Goal: Task Accomplishment & Management: Use online tool/utility

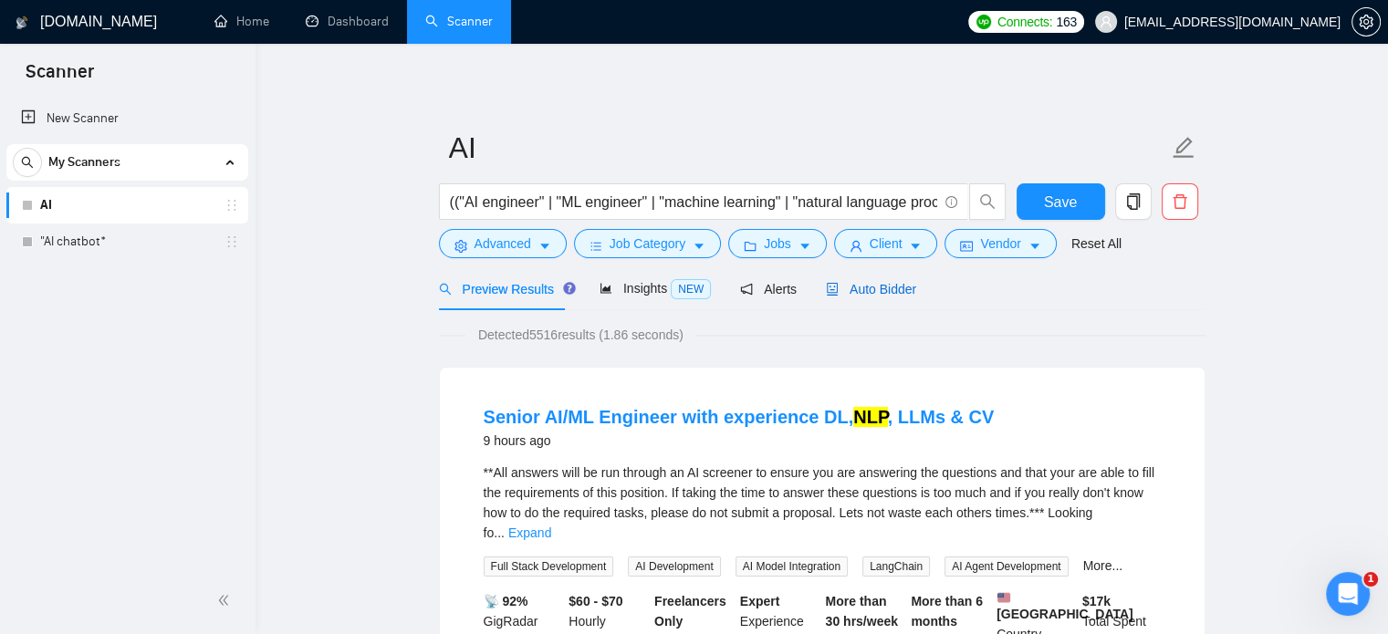
click at [860, 292] on span "Auto Bidder" at bounding box center [871, 289] width 90 height 15
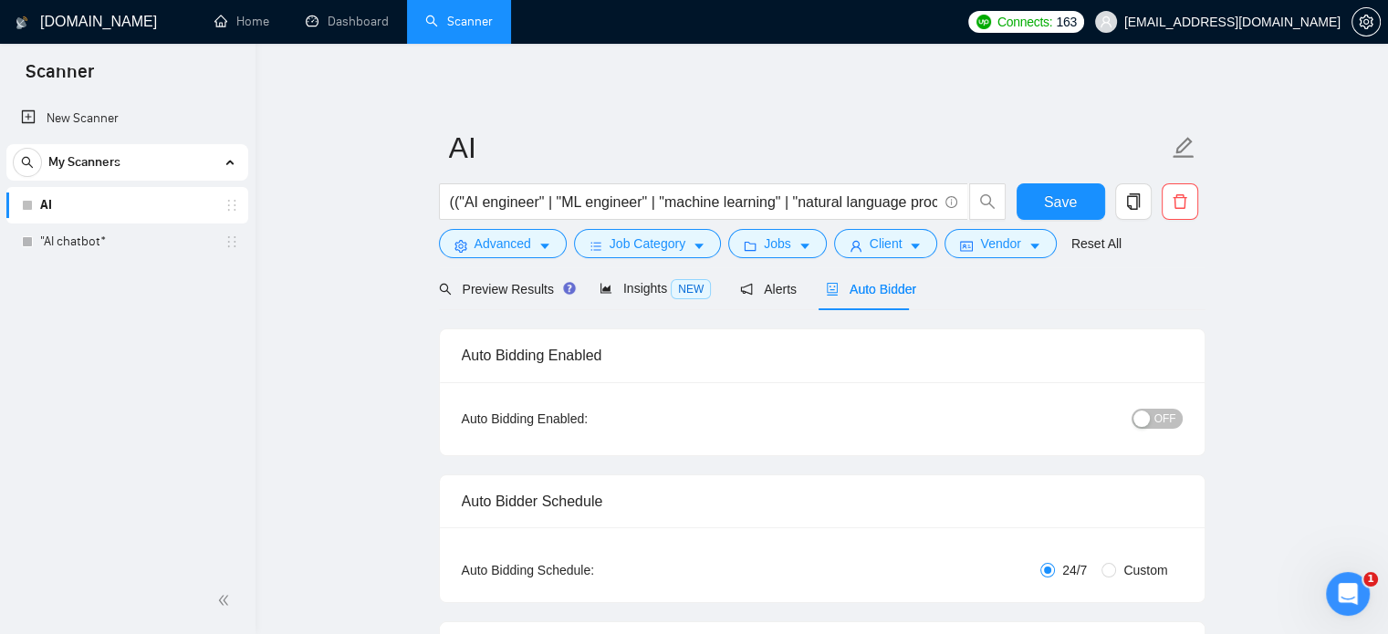
checkbox input "true"
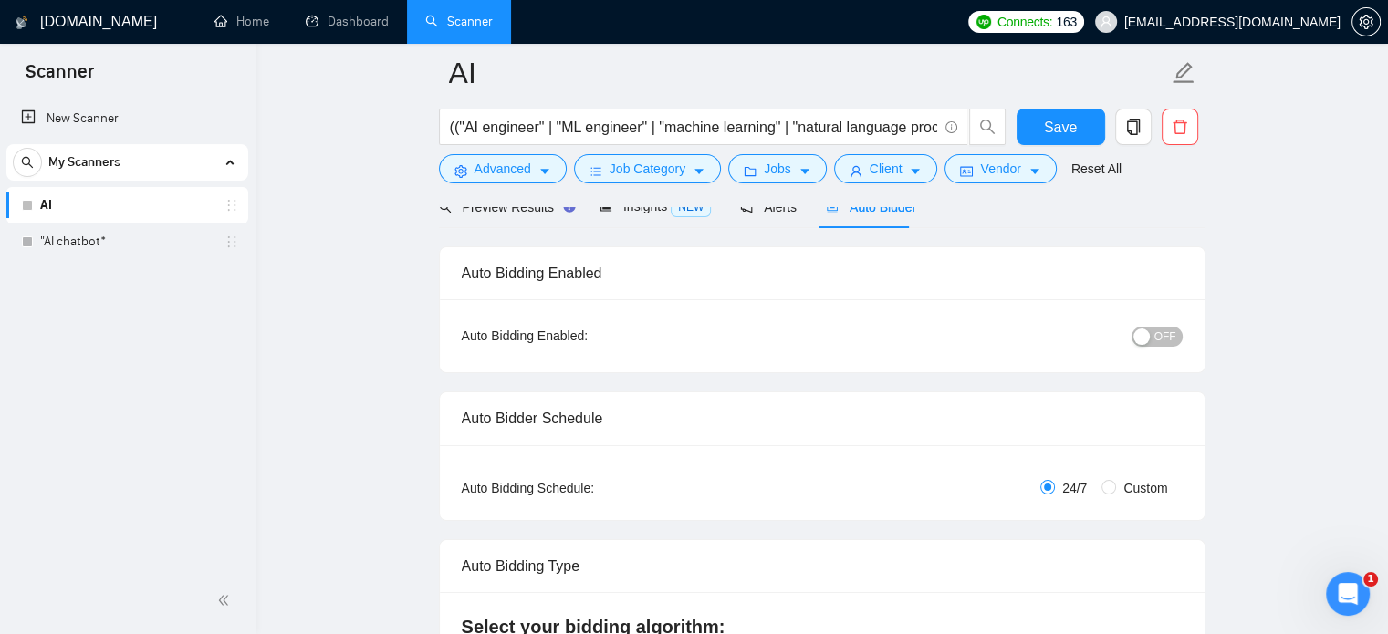
scroll to position [91, 0]
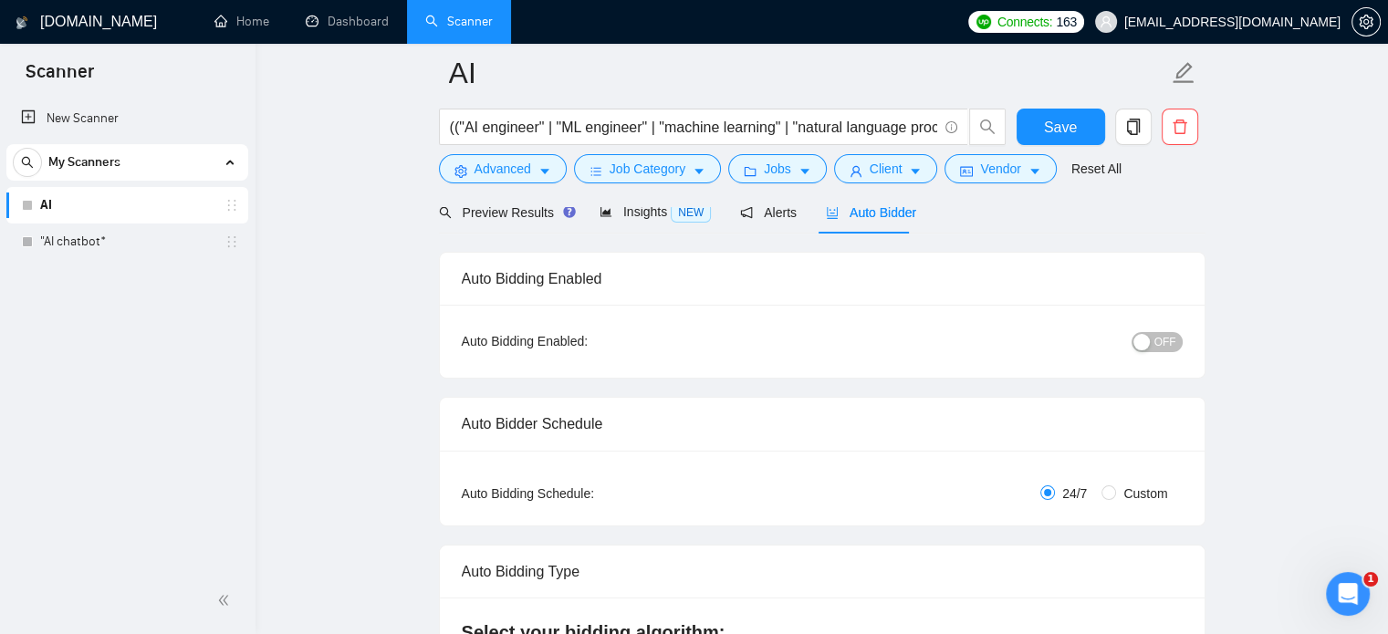
click at [1171, 341] on span "OFF" at bounding box center [1166, 342] width 22 height 20
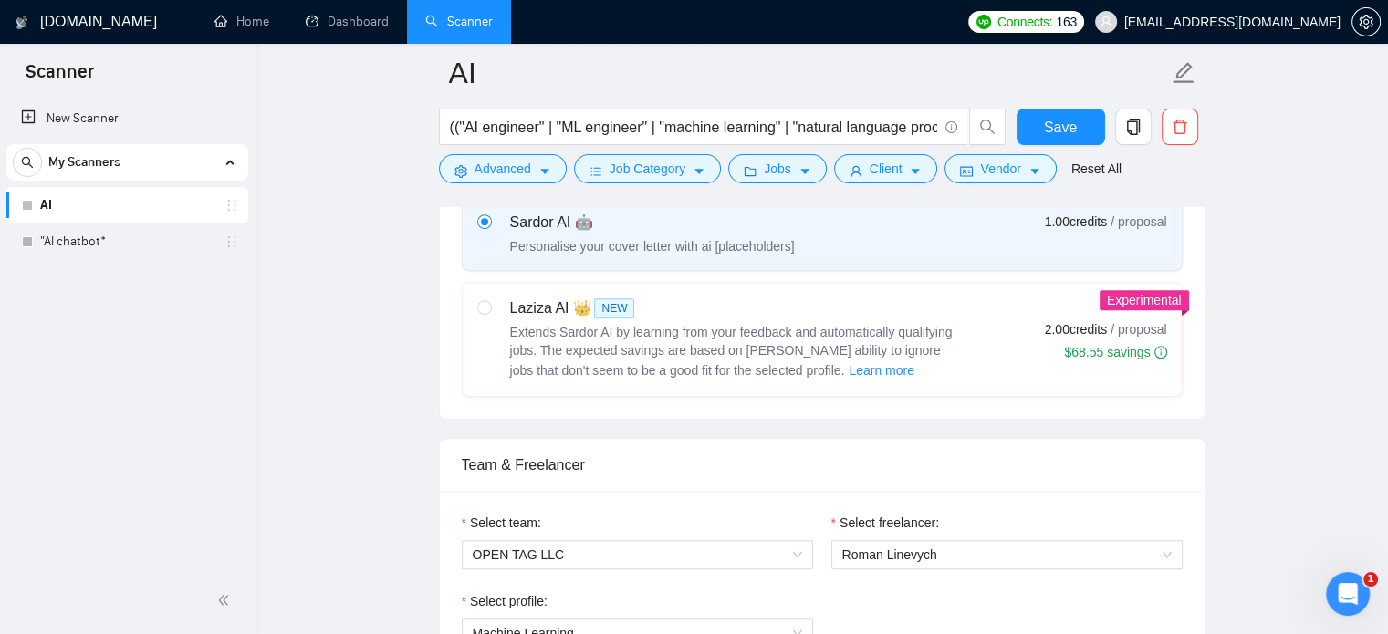
scroll to position [639, 0]
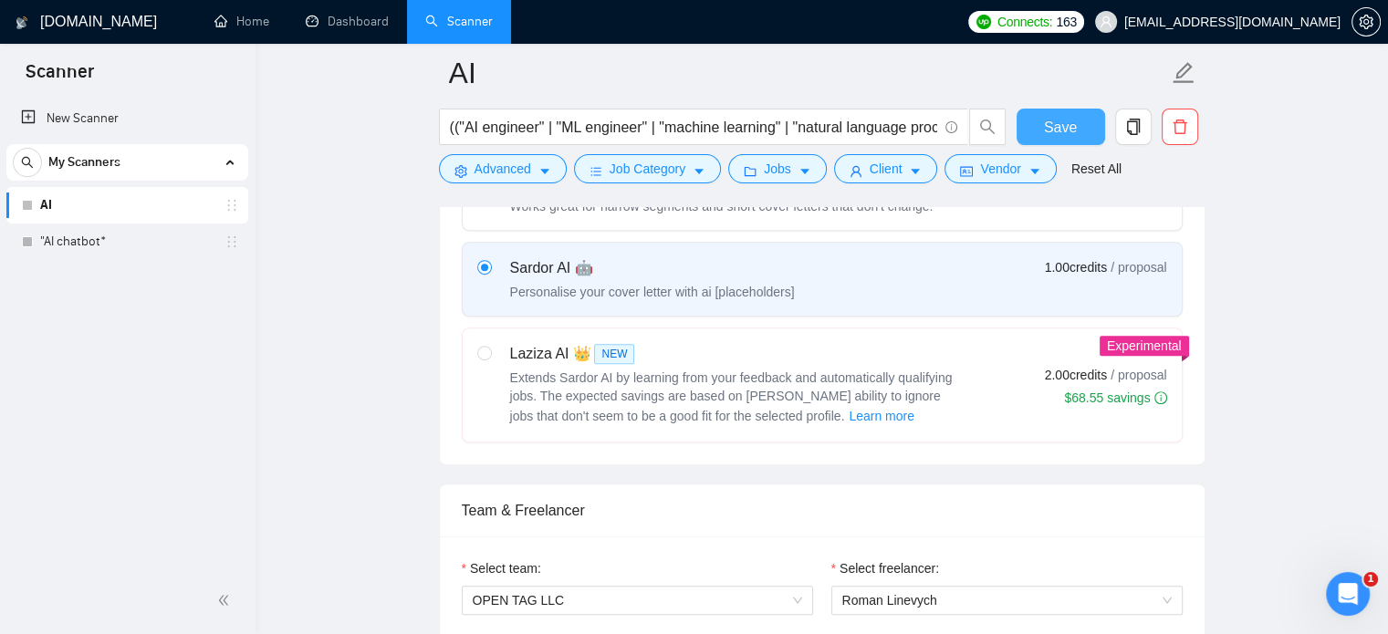
click at [1056, 133] on span "Save" at bounding box center [1060, 127] width 33 height 23
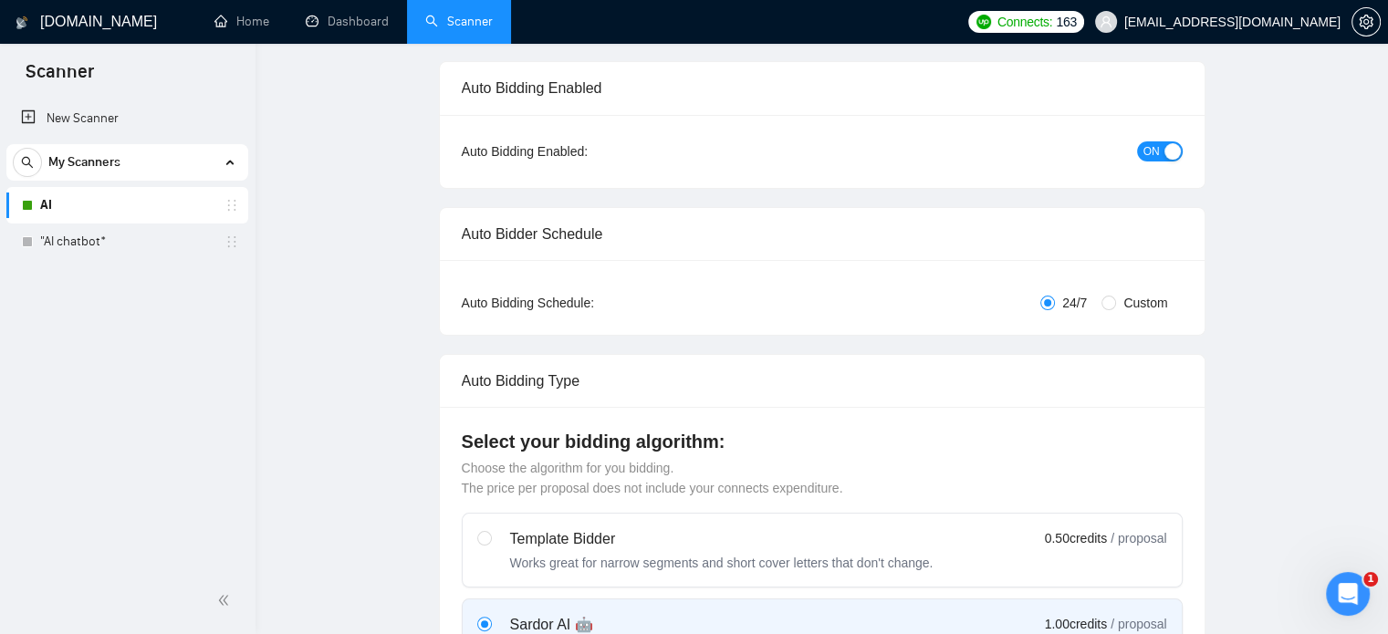
scroll to position [0, 0]
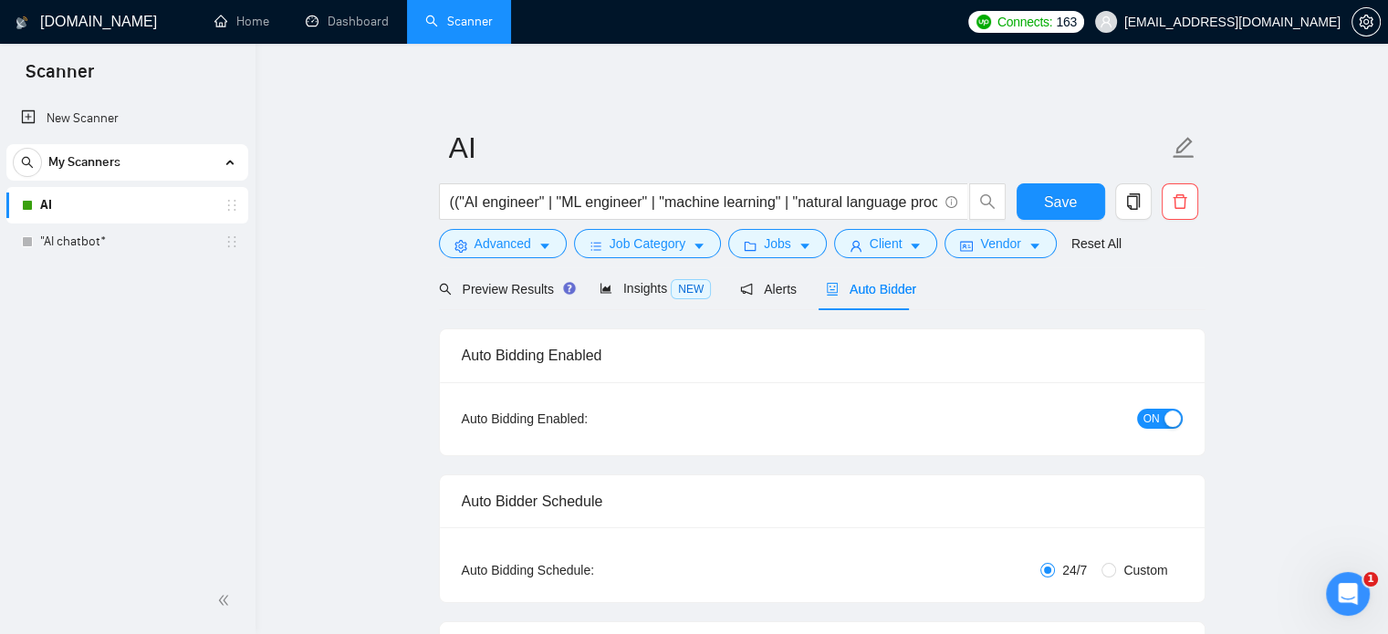
click at [77, 200] on link "AI" at bounding box center [126, 205] width 173 height 37
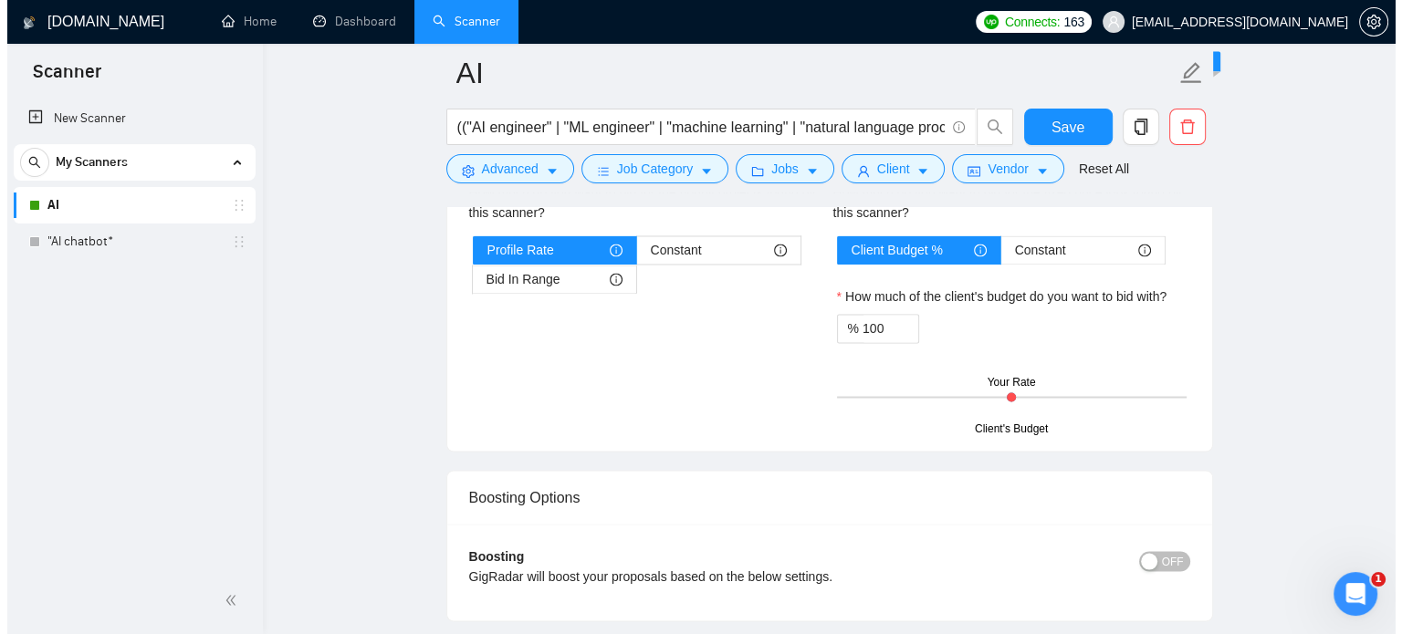
scroll to position [2829, 0]
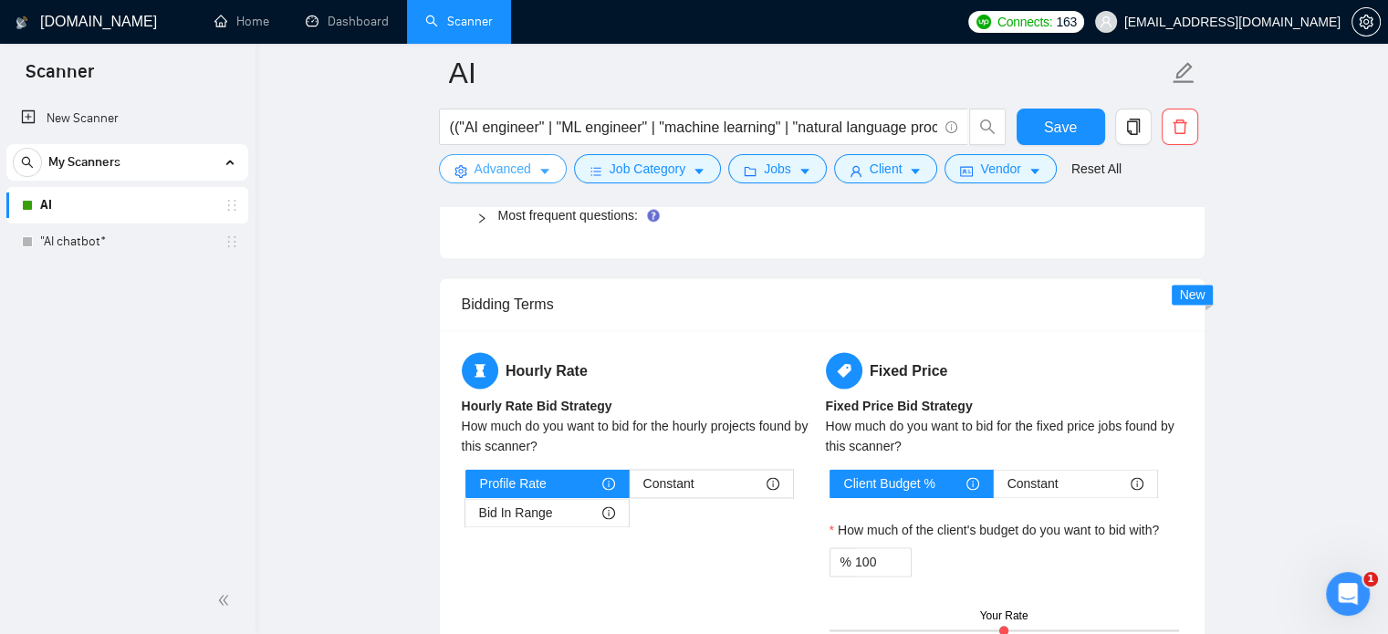
click at [522, 182] on button "Advanced" at bounding box center [503, 168] width 128 height 29
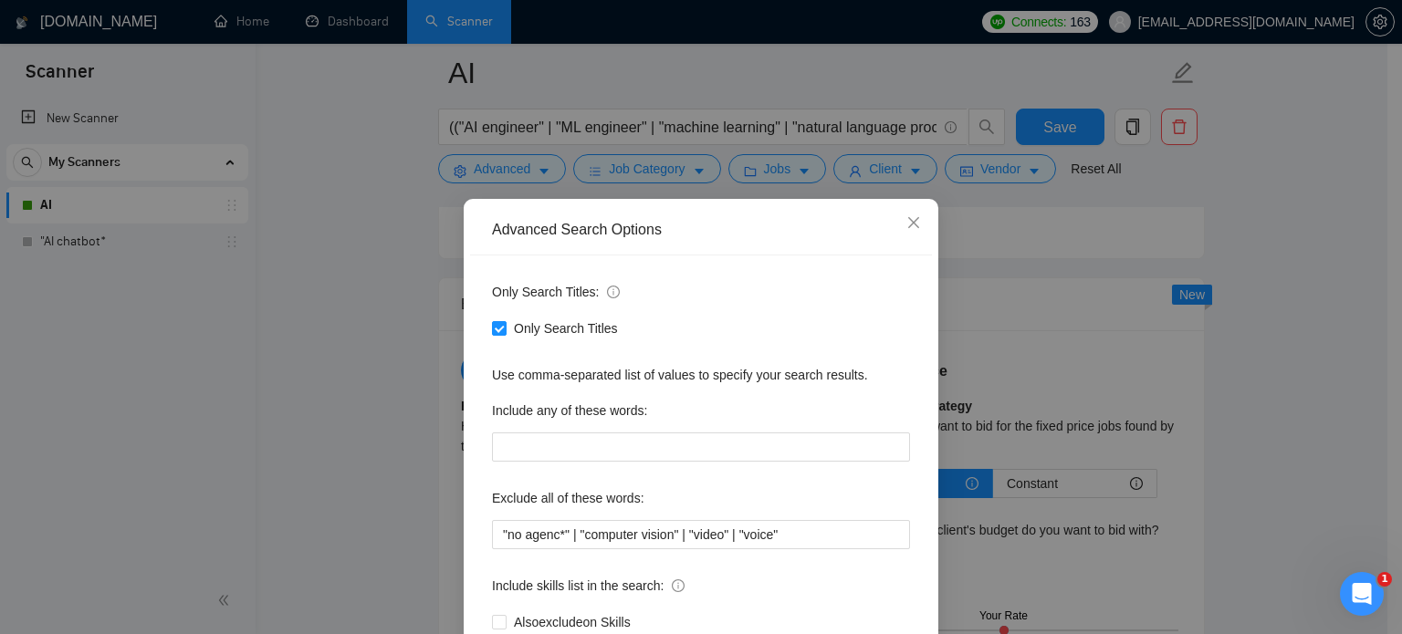
scroll to position [0, 0]
click at [908, 222] on icon "close" at bounding box center [913, 224] width 15 height 15
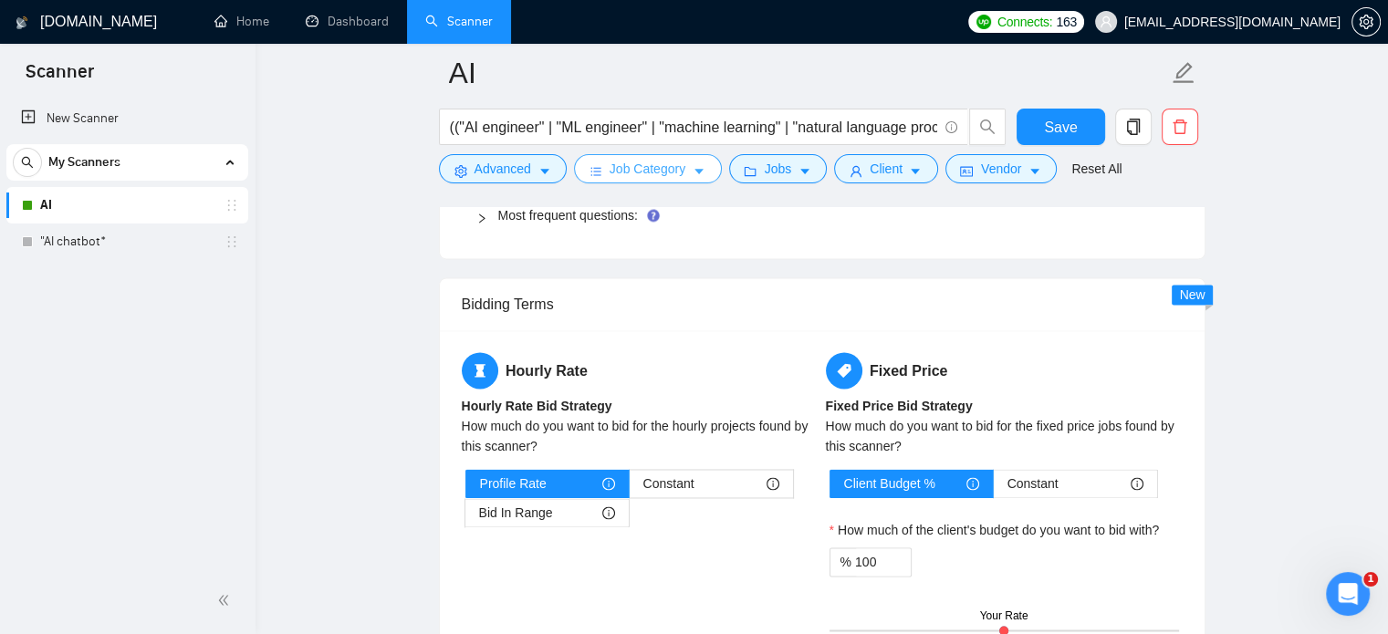
click at [693, 166] on icon "caret-down" at bounding box center [699, 171] width 13 height 13
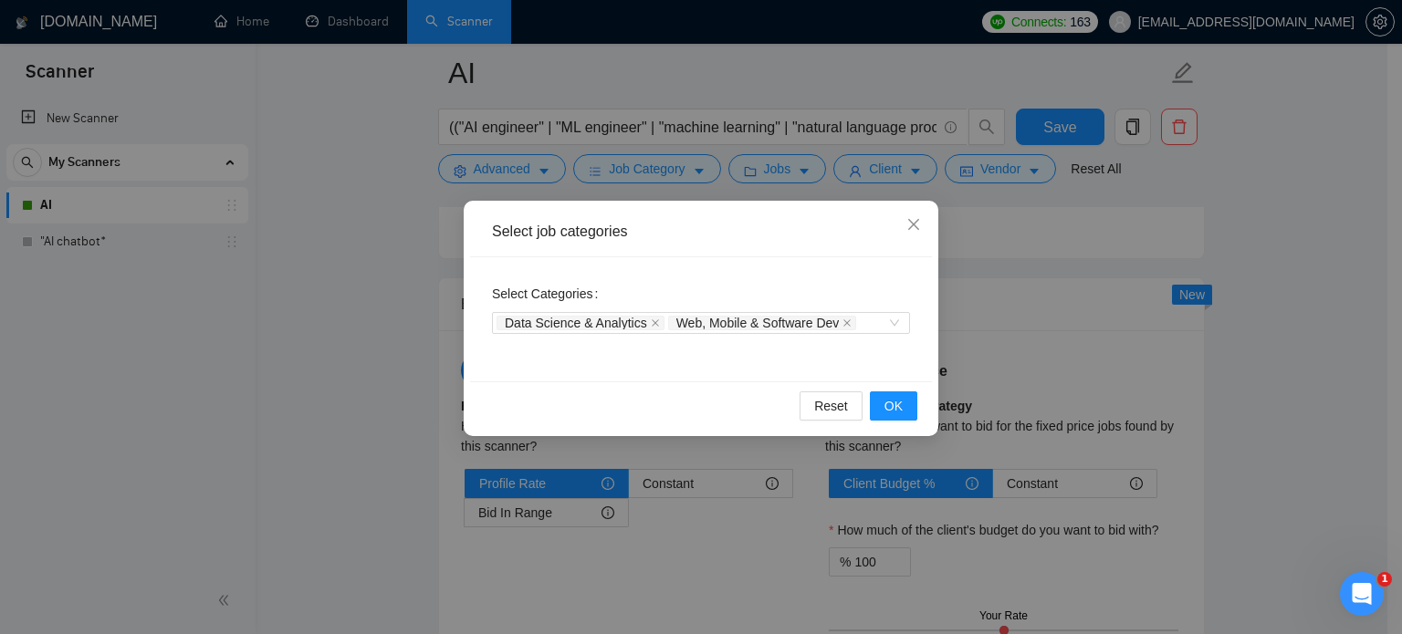
click at [800, 170] on div "Select job categories Select Categories Data Science & Analytics Web, Mobile & …" at bounding box center [701, 317] width 1402 height 634
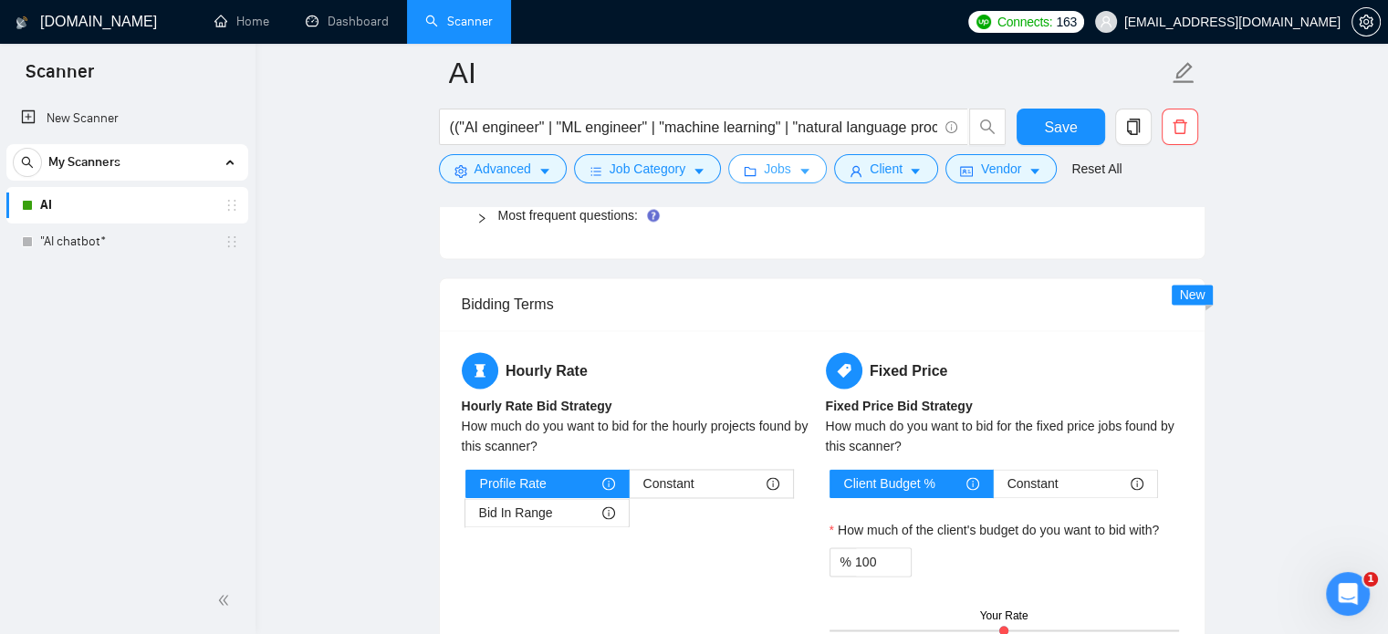
click at [799, 167] on icon "caret-down" at bounding box center [805, 171] width 13 height 13
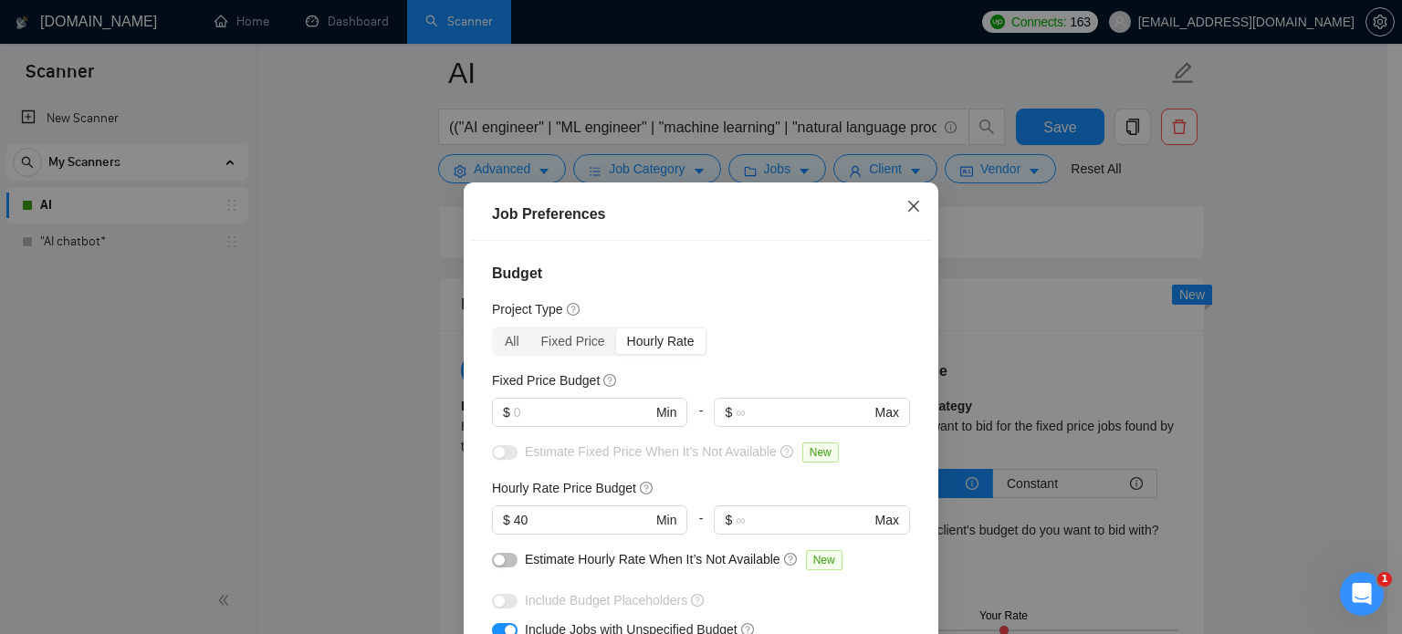
click at [909, 210] on icon "close" at bounding box center [913, 206] width 11 height 11
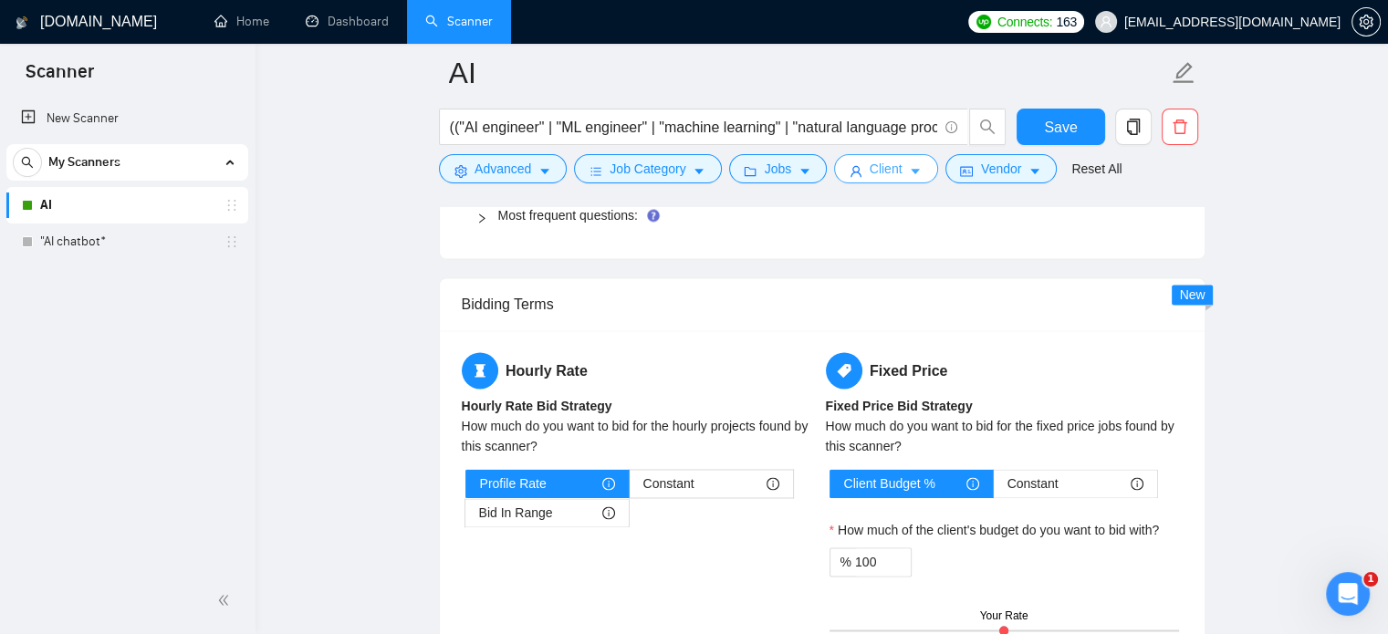
click at [911, 173] on icon "caret-down" at bounding box center [915, 171] width 13 height 13
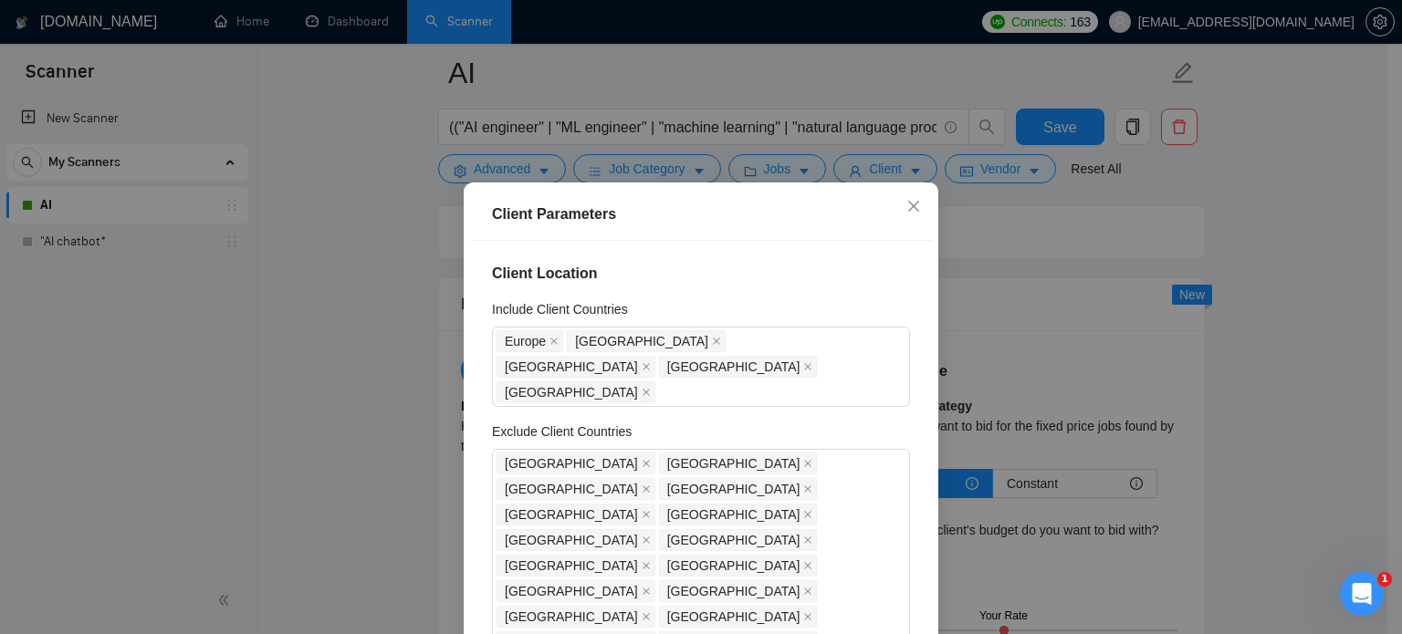
click at [1358, 233] on div "Client Parameters Client Location Include Client Countries Europe Australia Uni…" at bounding box center [701, 317] width 1402 height 634
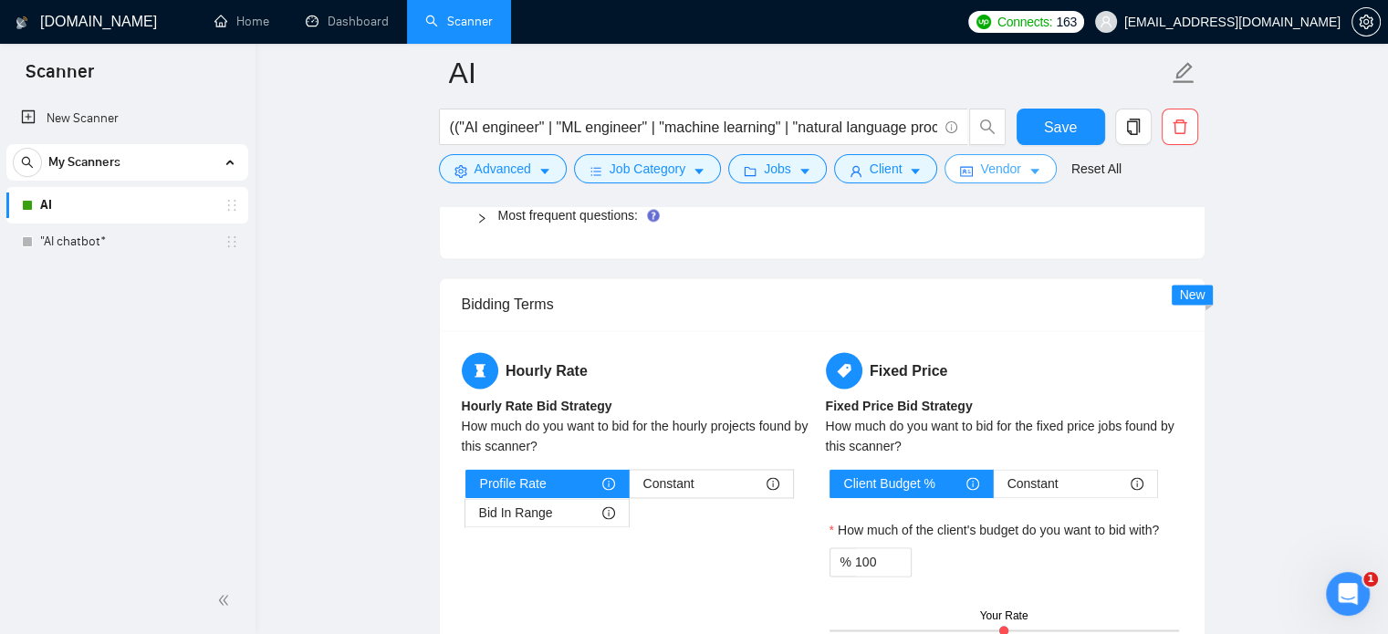
click at [1022, 182] on button "Vendor" at bounding box center [1000, 168] width 111 height 29
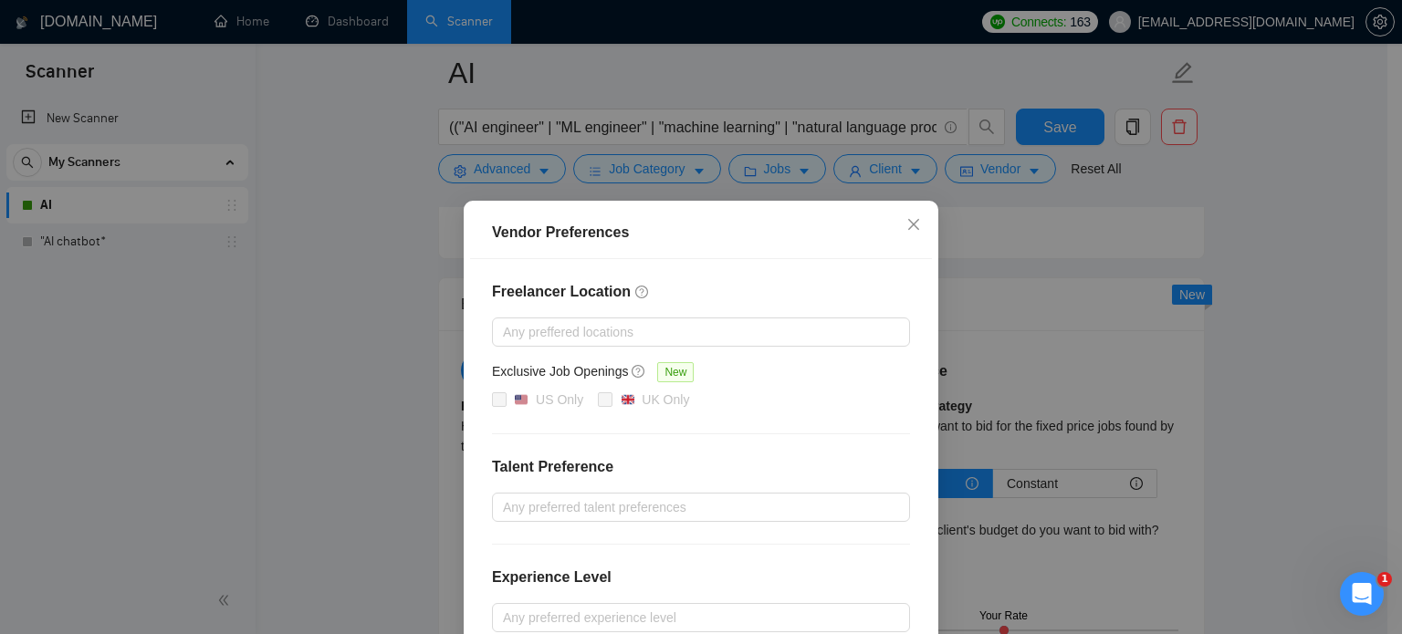
drag, startPoint x: 1333, startPoint y: 236, endPoint x: 959, endPoint y: 108, distance: 395.7
click at [1333, 237] on div "Vendor Preferences Freelancer Location Any preffered locations Exclusive Job Op…" at bounding box center [701, 317] width 1402 height 634
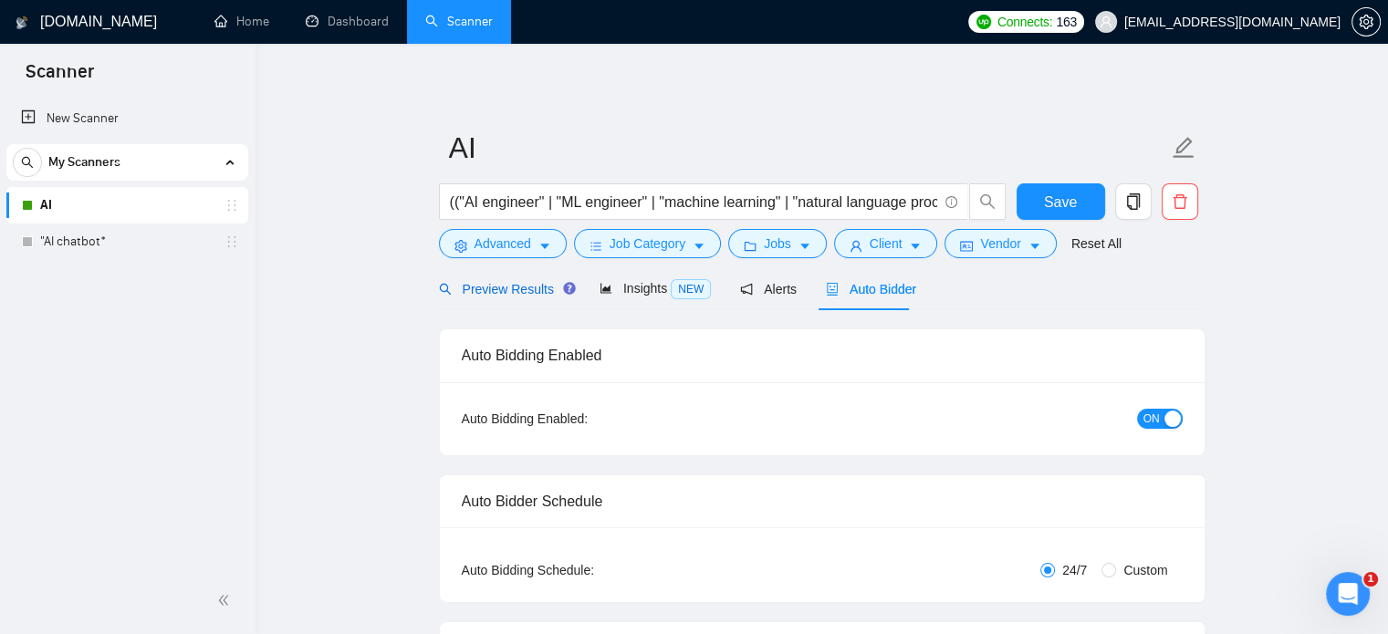
click at [493, 291] on span "Preview Results" at bounding box center [504, 289] width 131 height 15
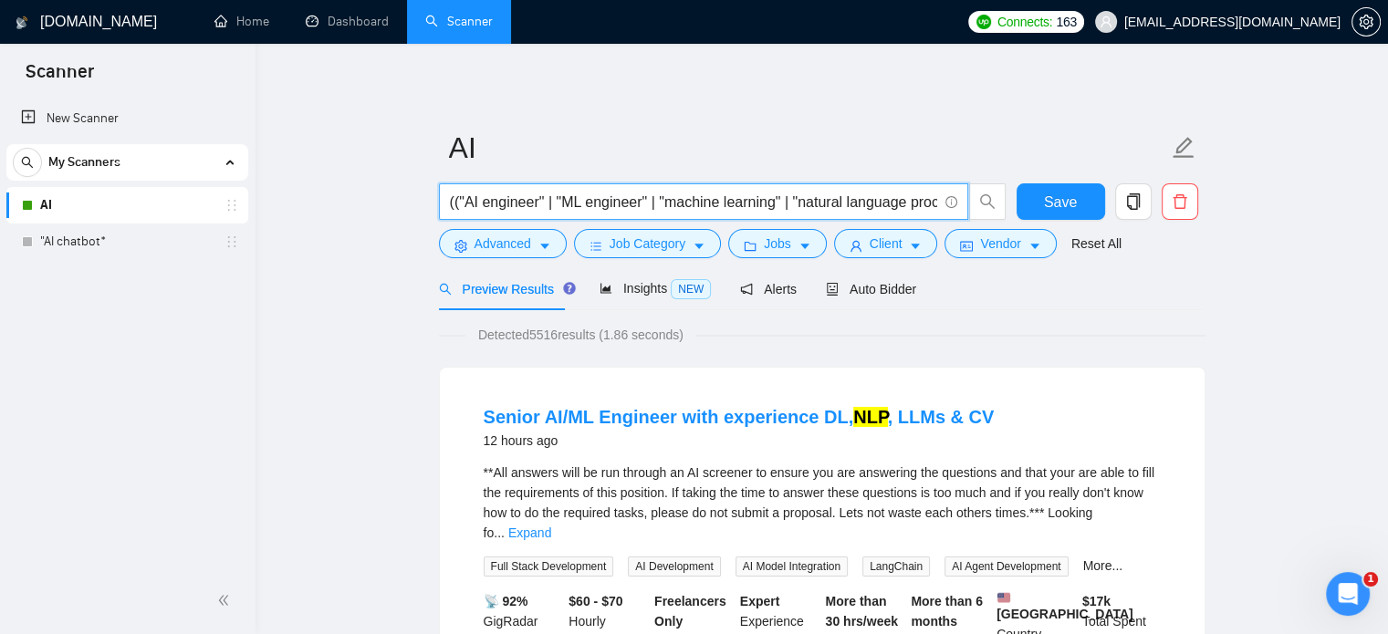
drag, startPoint x: 1328, startPoint y: 1, endPoint x: 463, endPoint y: 201, distance: 888.0
click at [463, 201] on input "(("AI engineer" | "ML engineer" | "machine learning" | "natural language proces…" at bounding box center [693, 202] width 487 height 23
click at [459, 201] on input "(("AI engineer" | "ML engineer" | "machine learning" | "natural language proces…" at bounding box center [693, 202] width 487 height 23
click at [488, 199] on input "(("AI*"|"AI engineer" | "ML engineer" | "machine learning" | "natural language …" at bounding box center [693, 202] width 487 height 23
click at [497, 200] on input "(("AI*" |"AI engineer" | "ML engineer" | "machine learning" | "natural language…" at bounding box center [693, 202] width 487 height 23
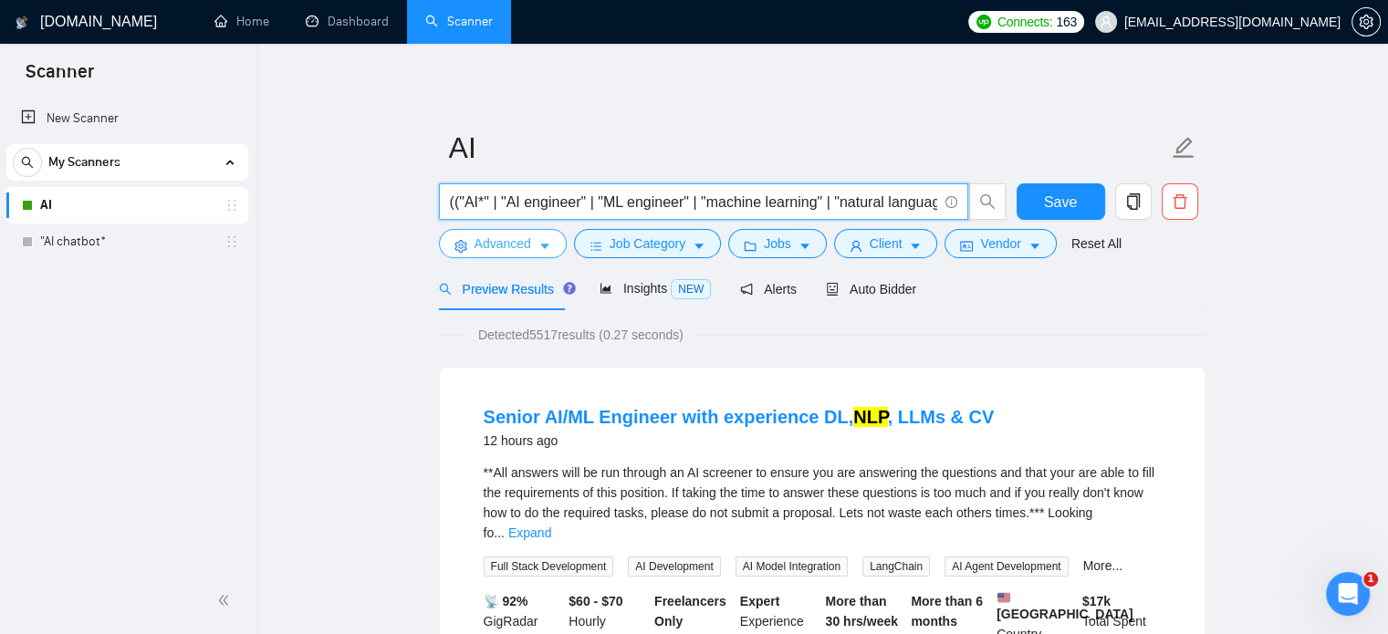
type input "(("AI*" | "AI engineer" | "ML engineer" | "machine learning" | "natural languag…"
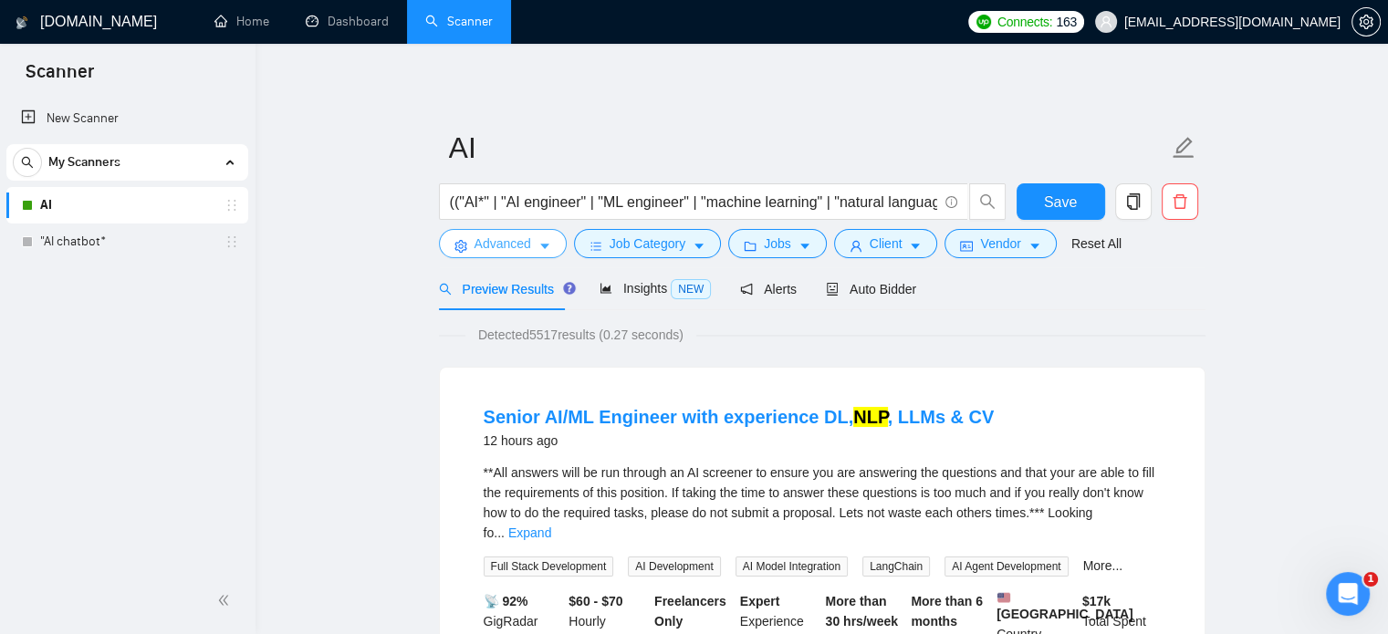
click at [518, 240] on span "Advanced" at bounding box center [503, 244] width 57 height 20
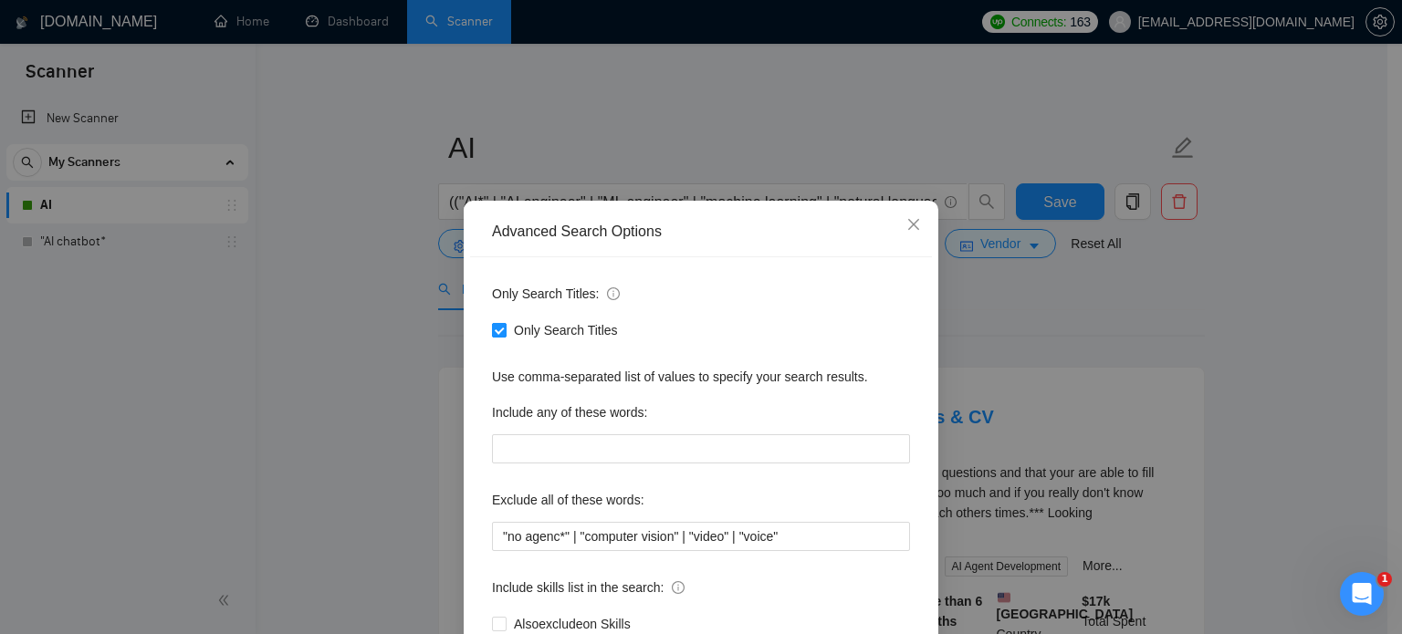
click at [492, 331] on input "Only Search Titles" at bounding box center [498, 329] width 13 height 13
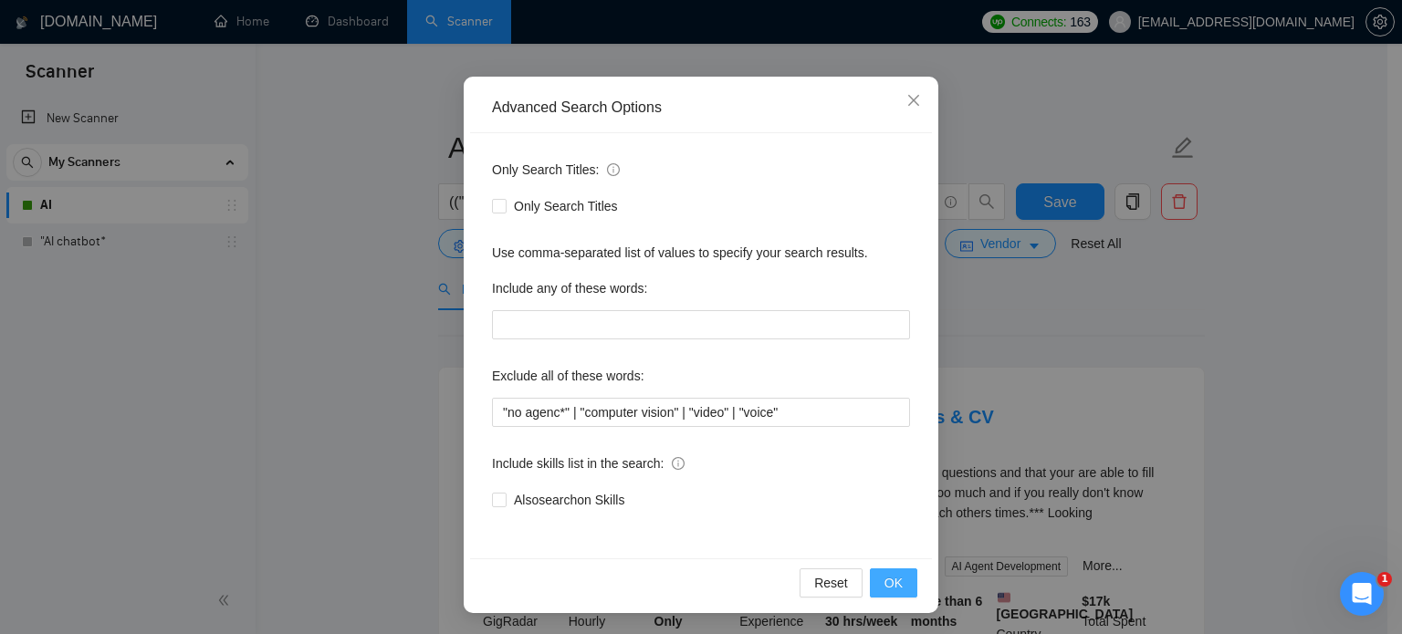
click at [884, 579] on span "OK" at bounding box center [893, 583] width 18 height 20
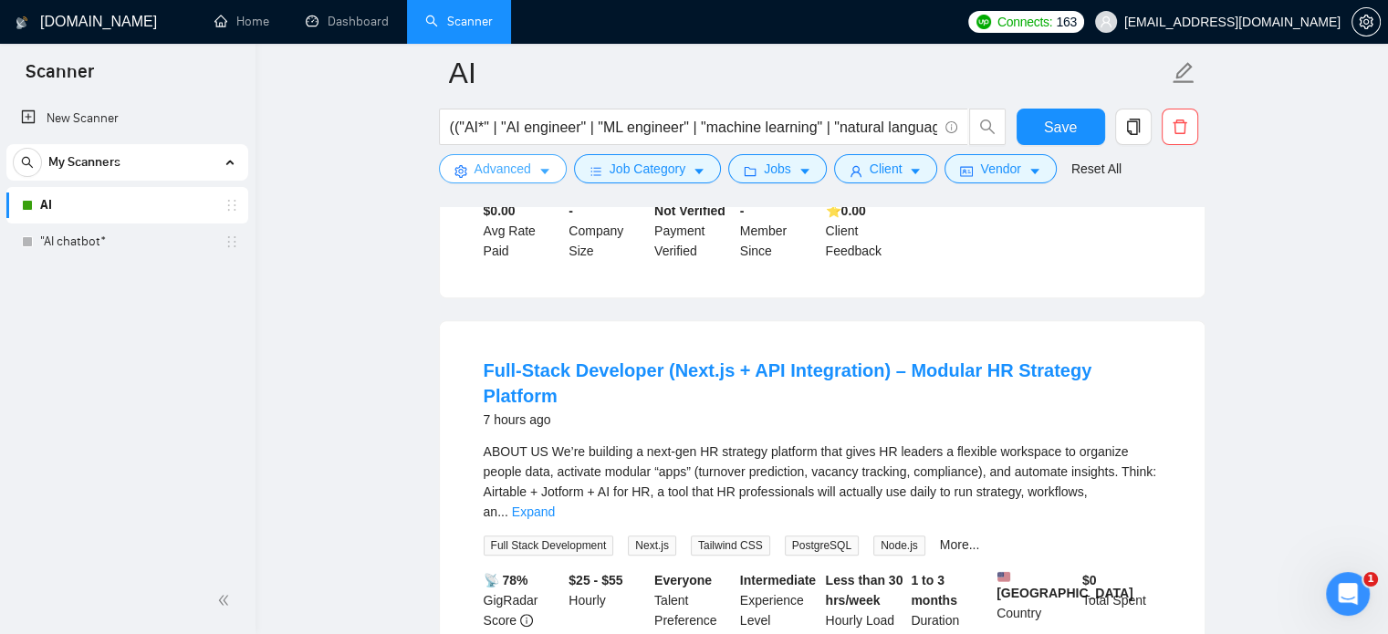
scroll to position [1004, 0]
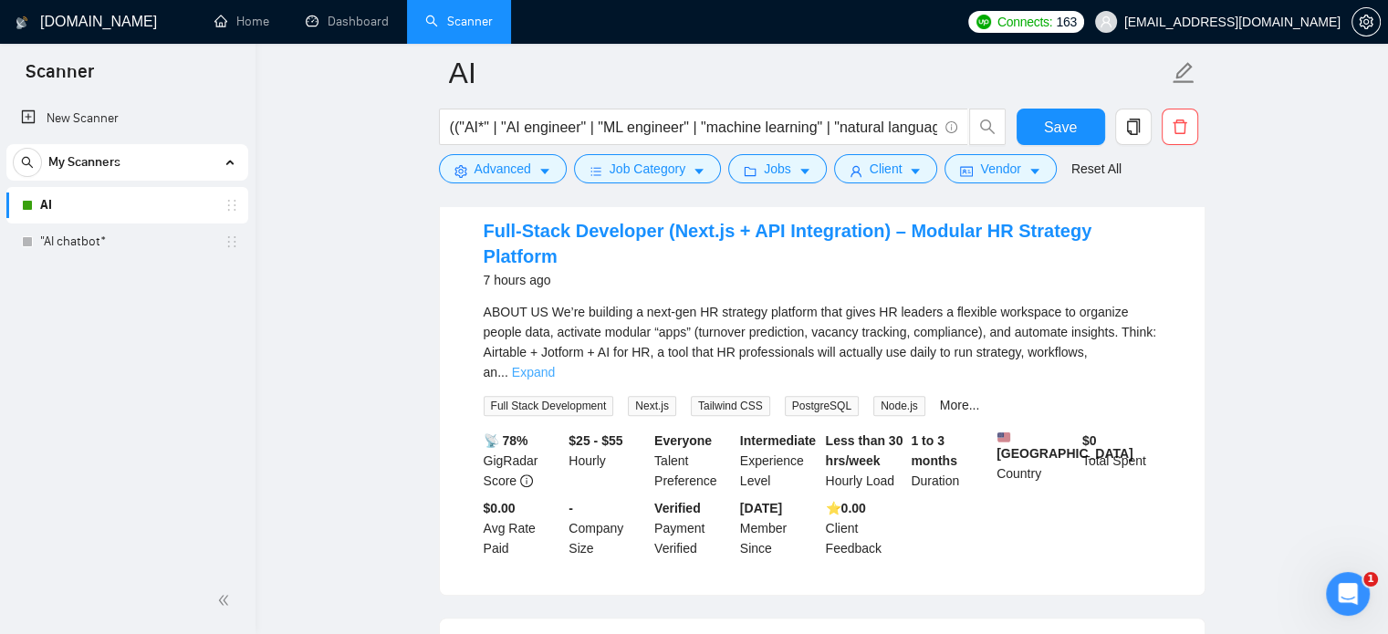
click at [555, 365] on link "Expand" at bounding box center [533, 372] width 43 height 15
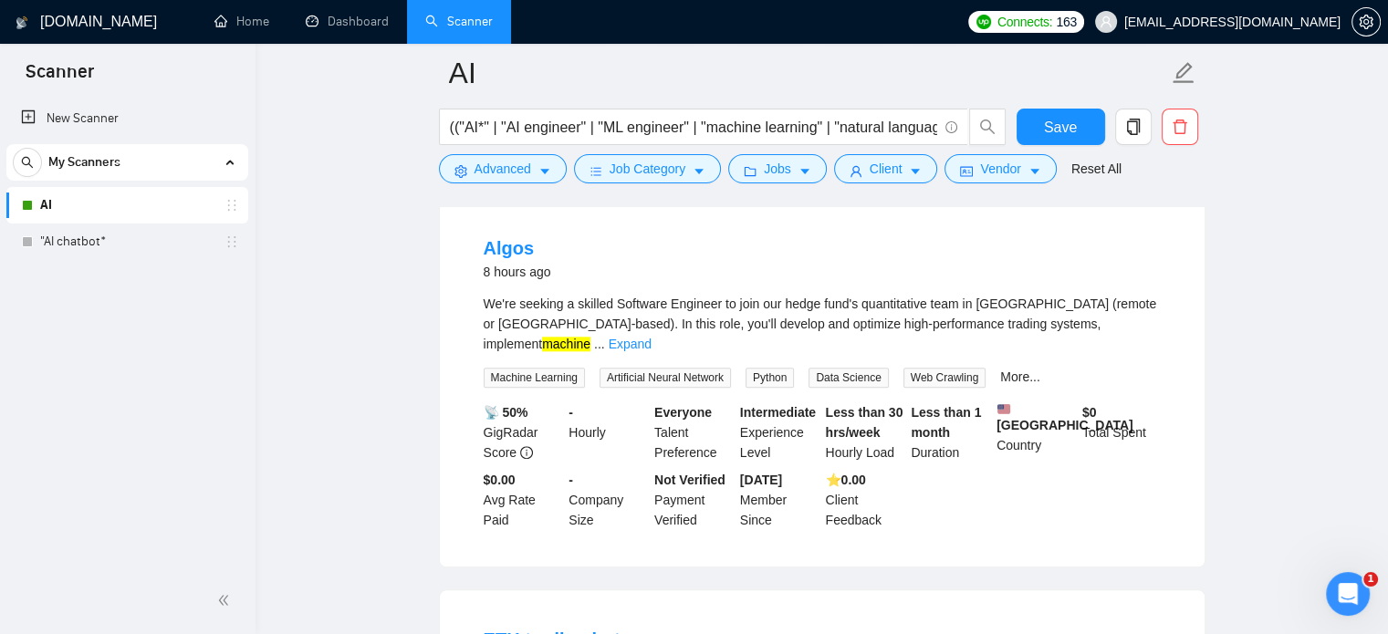
scroll to position [1917, 0]
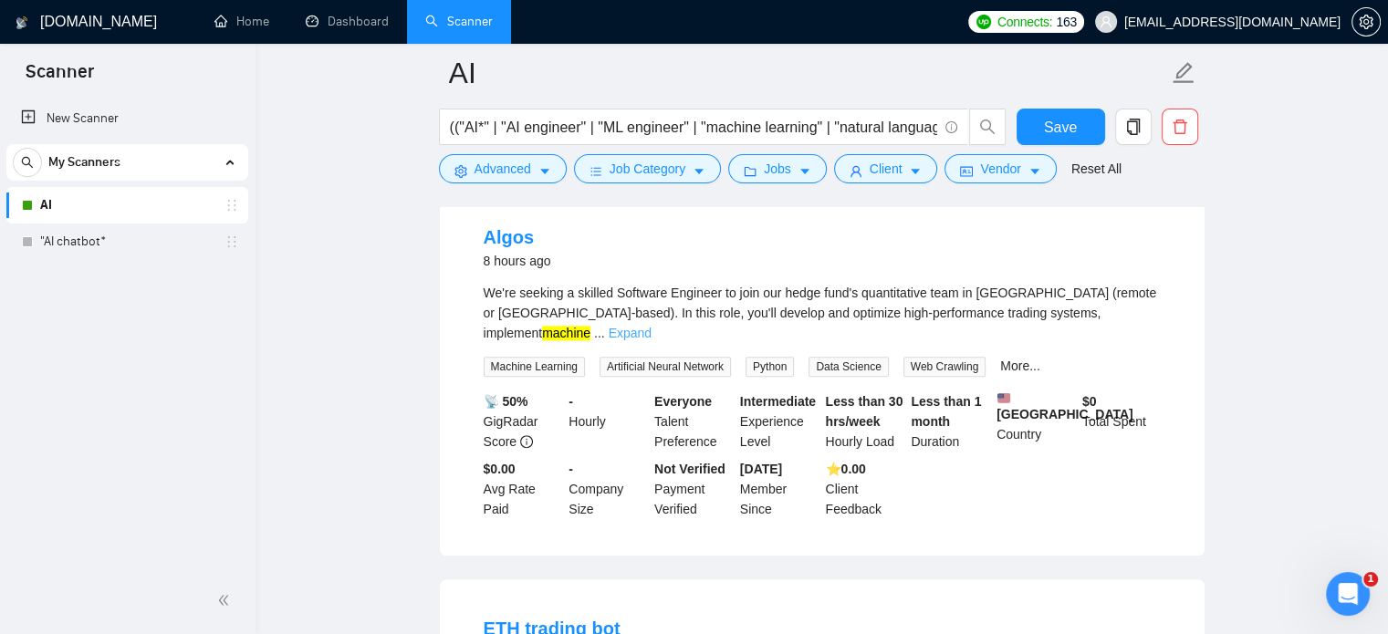
click at [652, 326] on link "Expand" at bounding box center [630, 333] width 43 height 15
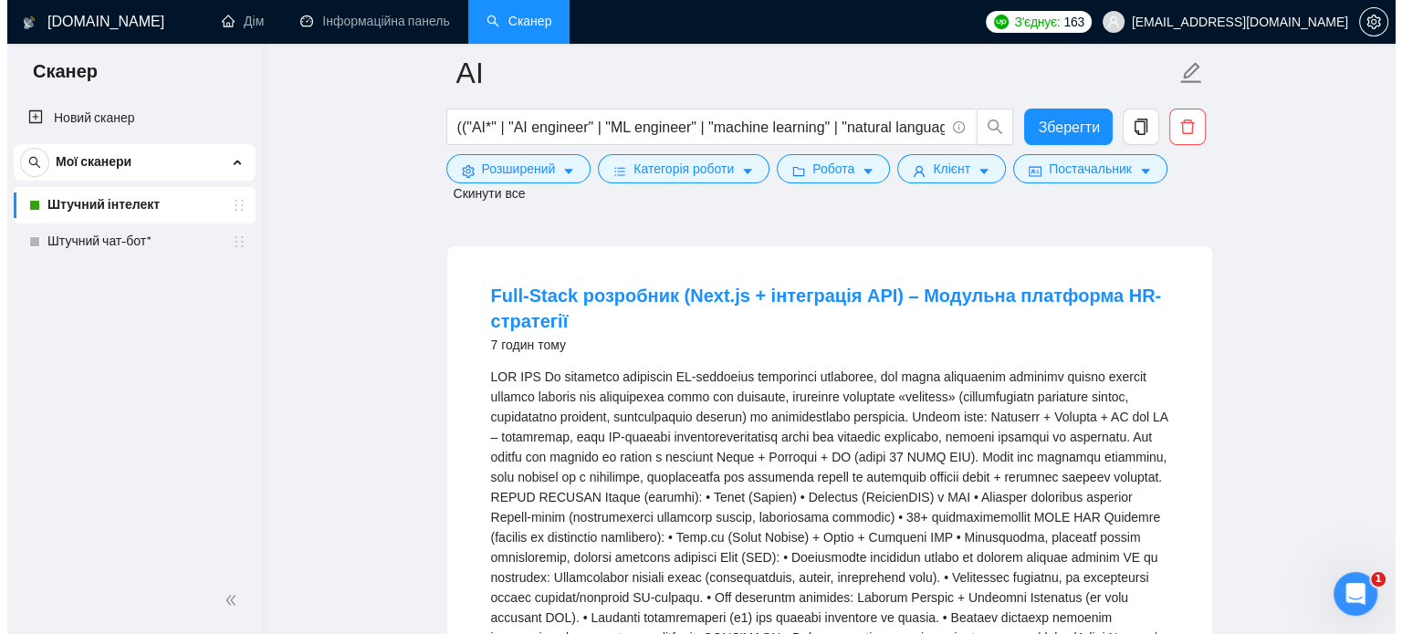
scroll to position [730, 0]
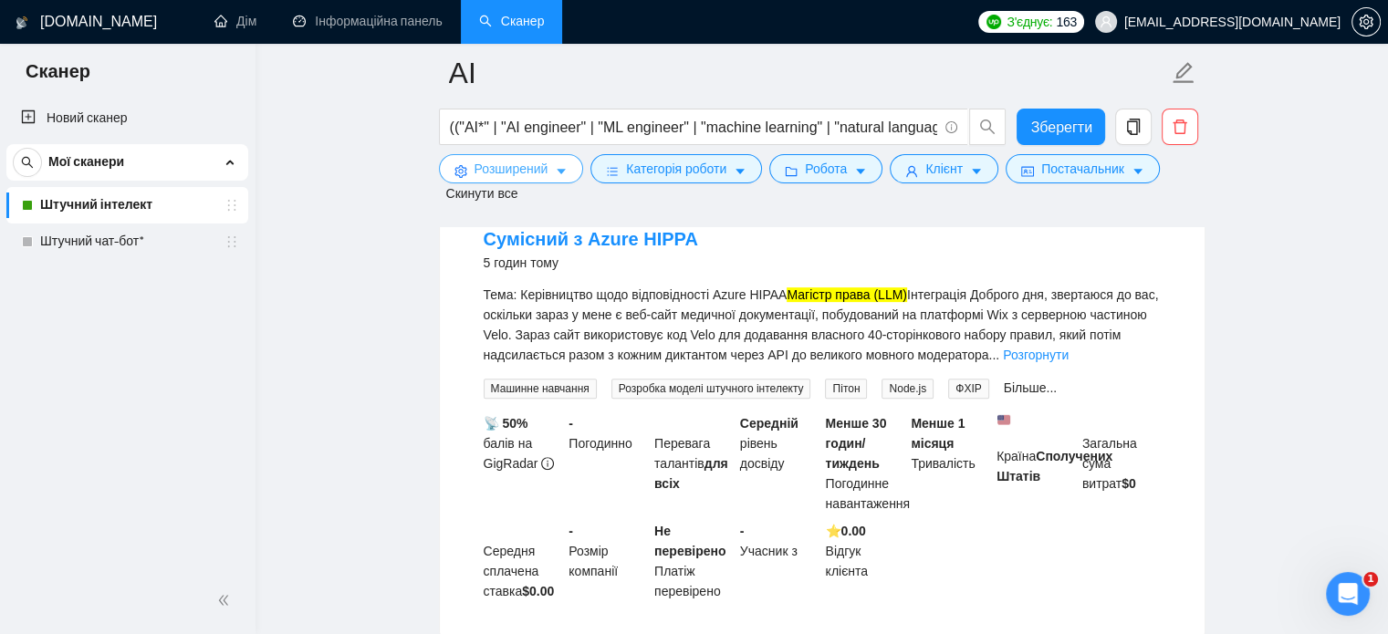
drag, startPoint x: 558, startPoint y: 174, endPoint x: 532, endPoint y: 221, distance: 53.1
click at [558, 174] on icon "карет вниз" at bounding box center [561, 171] width 13 height 13
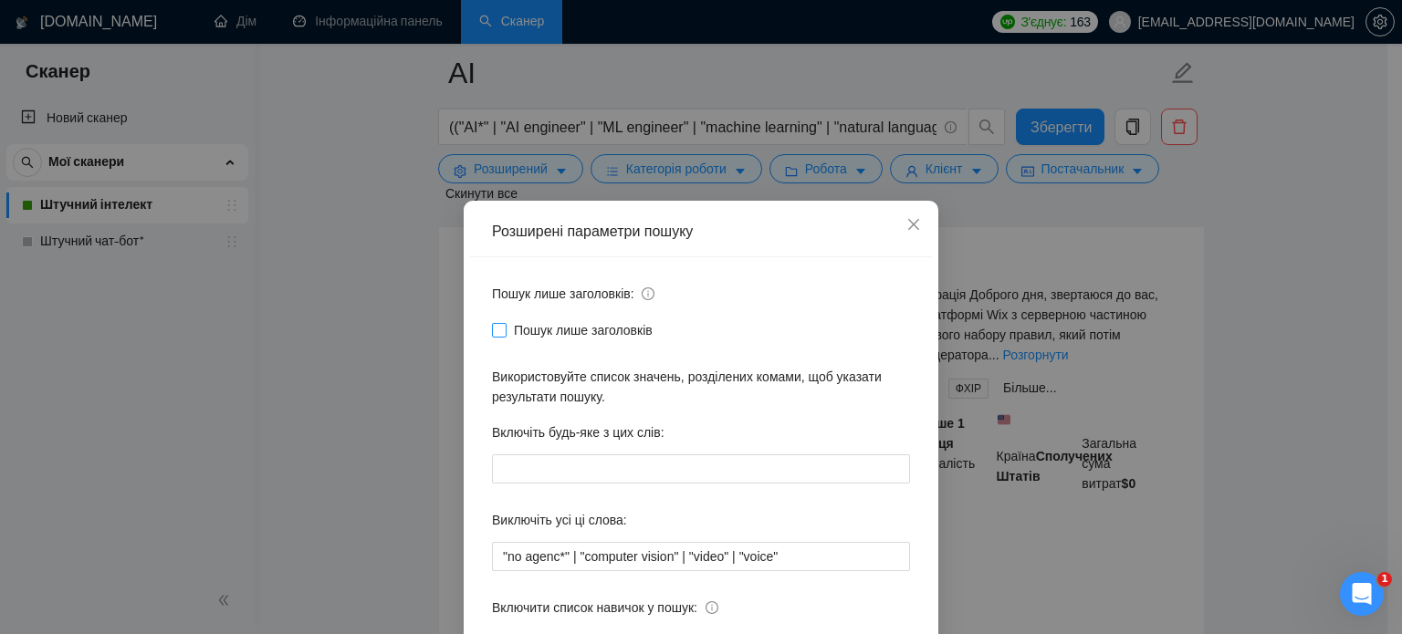
click at [493, 329] on input "Пошук лише заголовків" at bounding box center [498, 329] width 13 height 13
checkbox input "true"
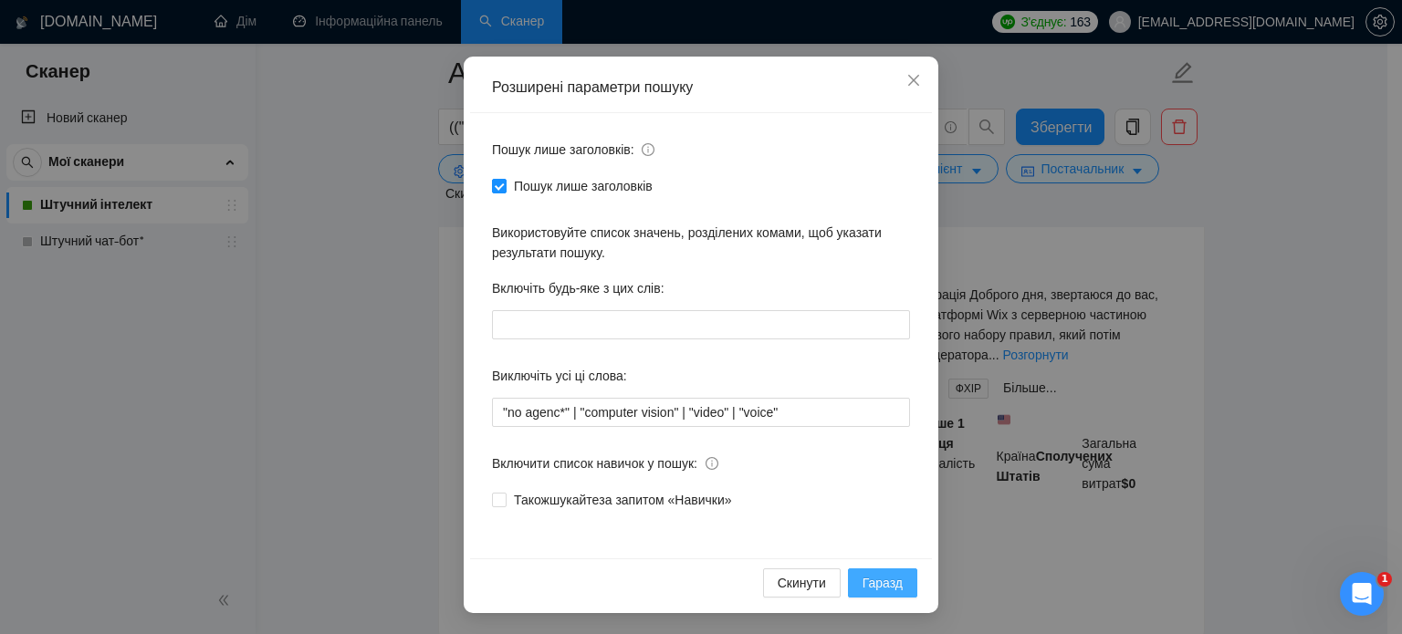
click at [872, 583] on font "Гаразд" at bounding box center [882, 583] width 40 height 15
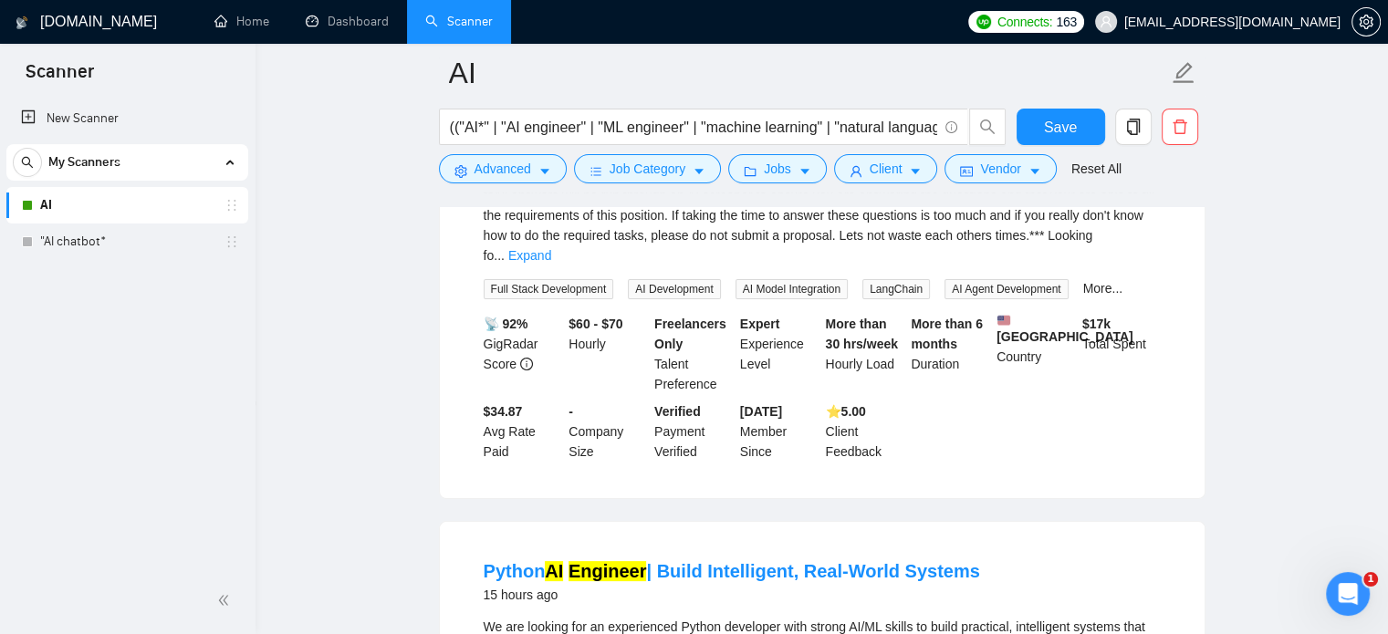
scroll to position [0, 0]
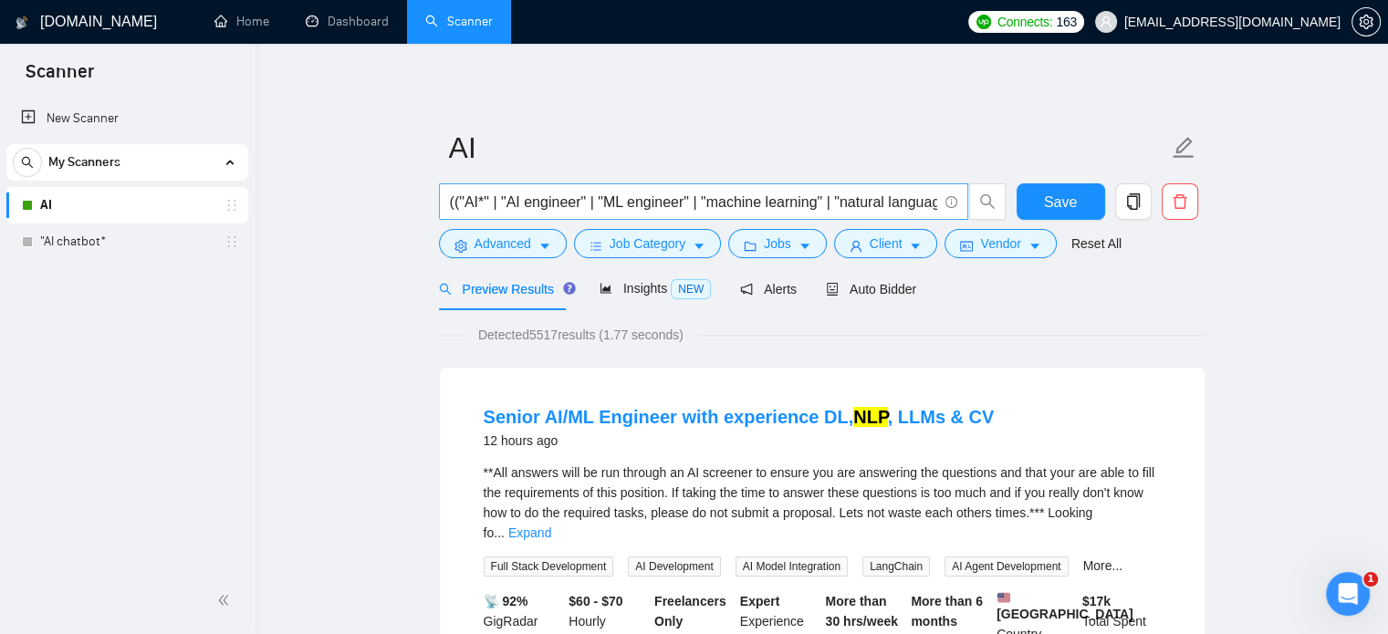
click at [910, 204] on input "(("AI*" | "AI engineer" | "ML engineer" | "machine learning" | "natural languag…" at bounding box center [693, 202] width 487 height 23
click at [1047, 206] on span "Save" at bounding box center [1060, 202] width 33 height 23
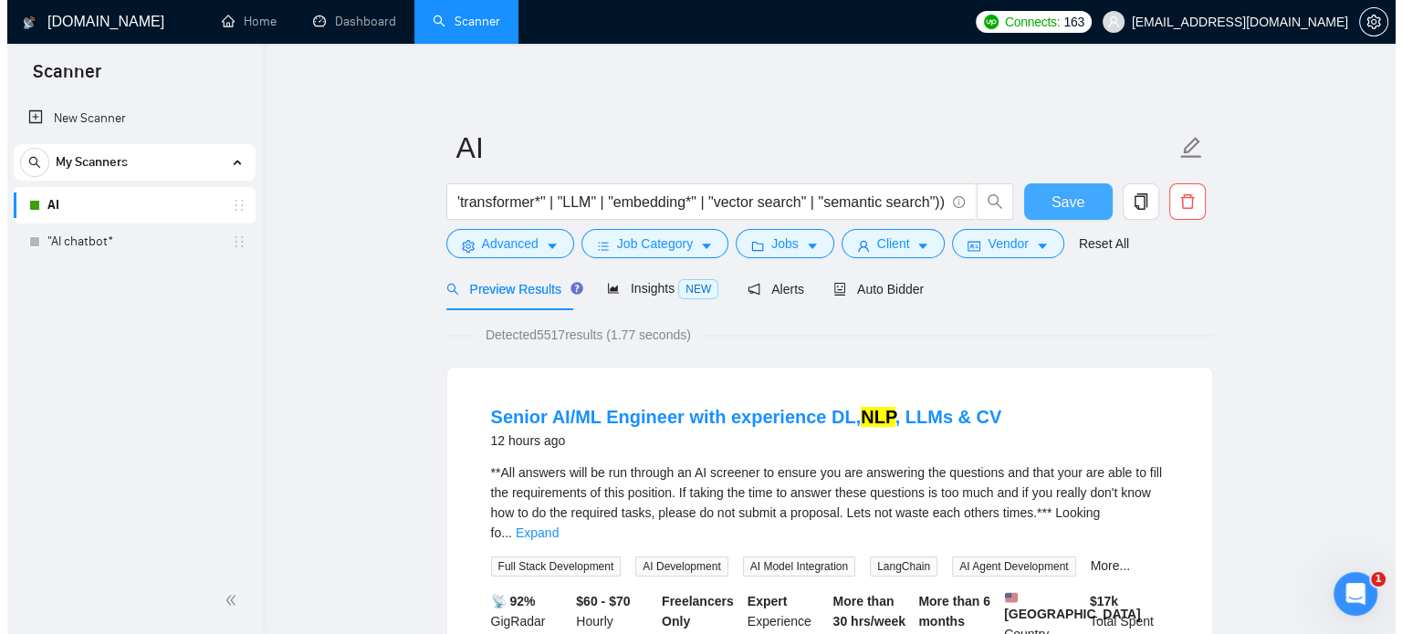
scroll to position [0, 0]
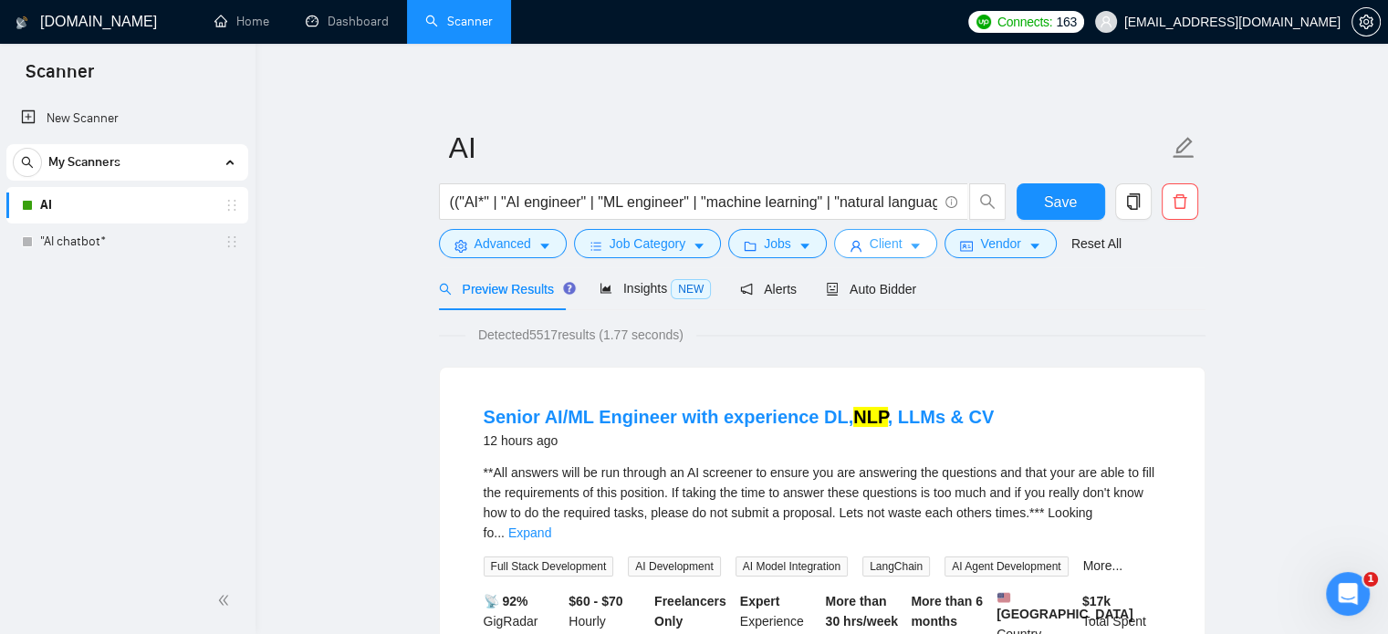
click at [883, 246] on span "Client" at bounding box center [886, 244] width 33 height 20
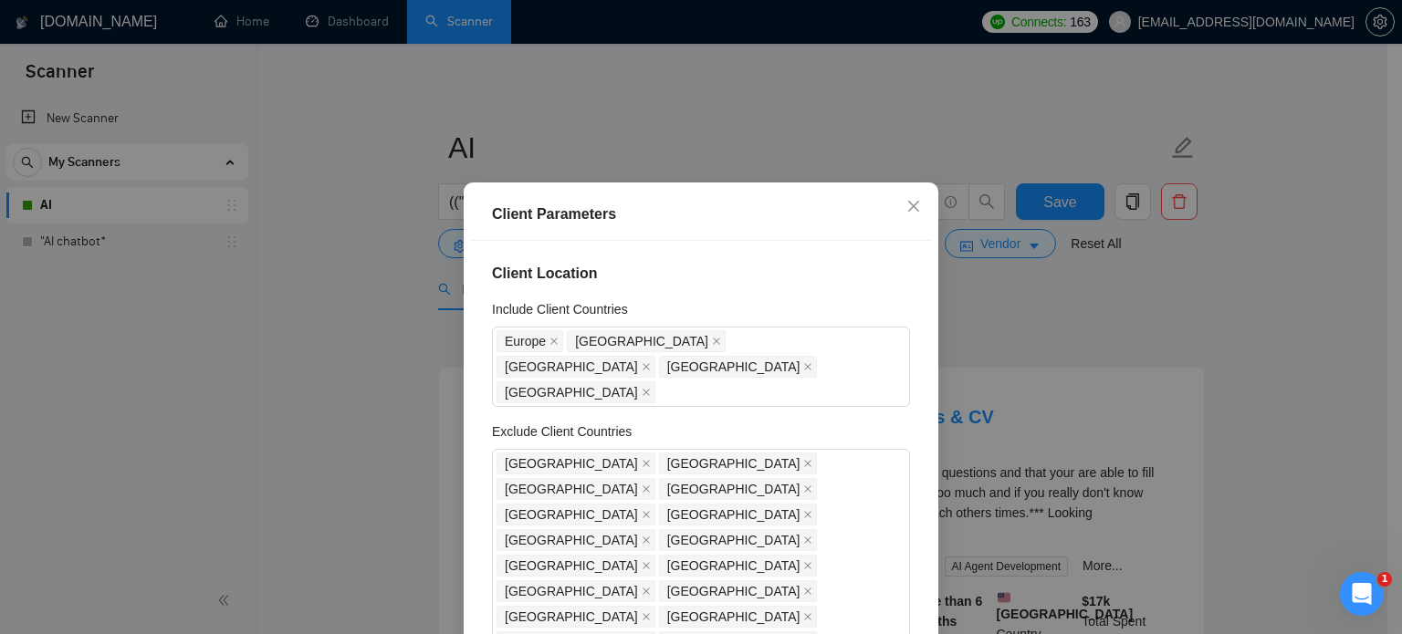
click at [1015, 384] on div "Client Parameters Client Location Include Client Countries Europe Australia Uni…" at bounding box center [701, 317] width 1402 height 634
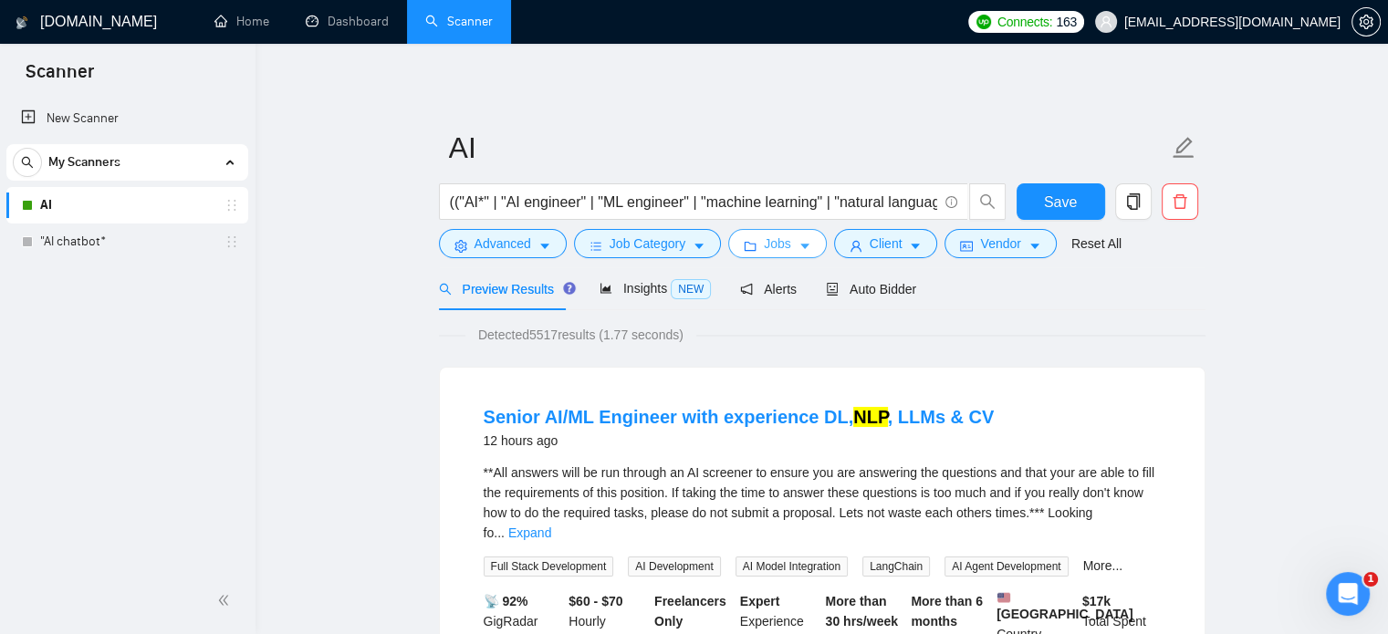
click at [781, 235] on span "Jobs" at bounding box center [777, 244] width 27 height 20
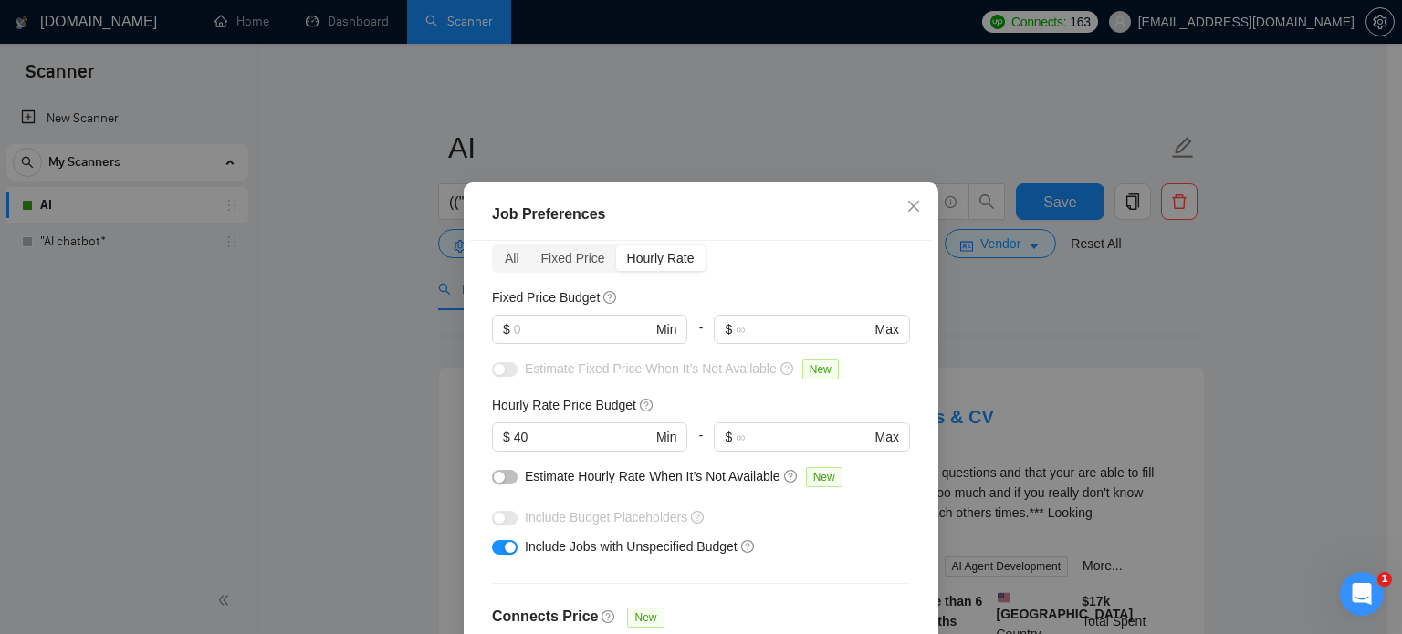
scroll to position [183, 0]
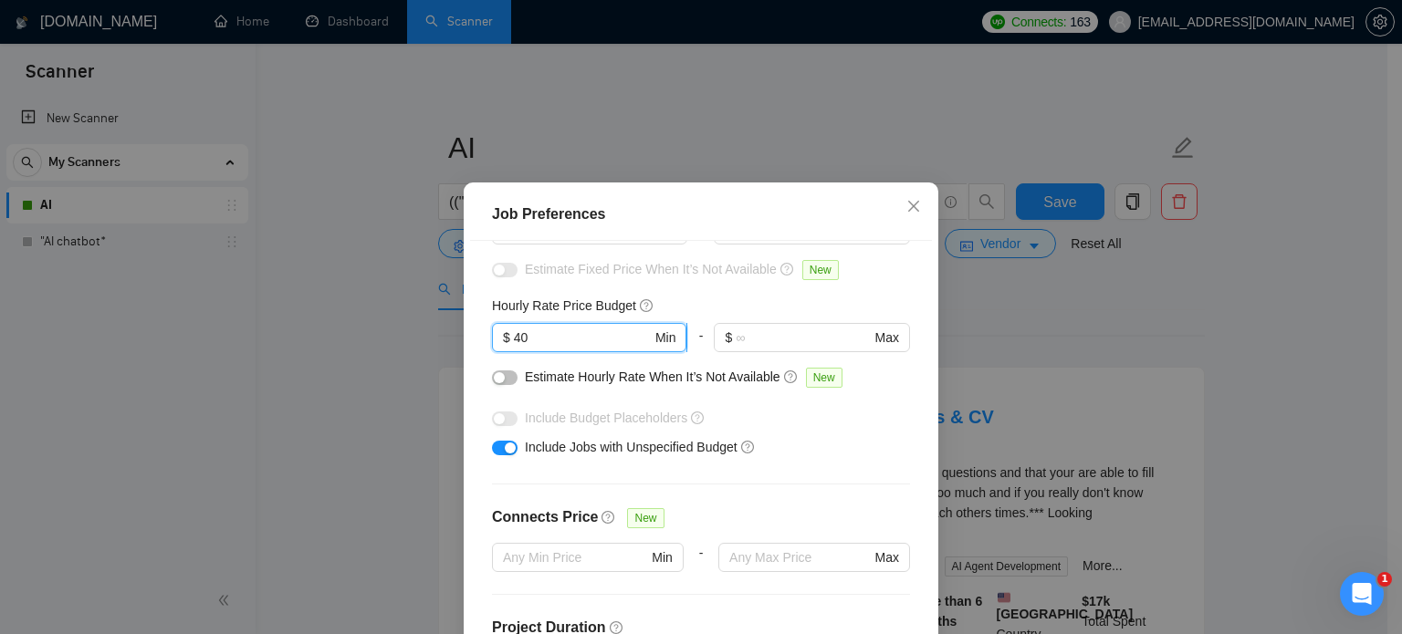
drag, startPoint x: 518, startPoint y: 333, endPoint x: 508, endPoint y: 331, distance: 10.2
click at [514, 331] on input "40" at bounding box center [583, 338] width 138 height 20
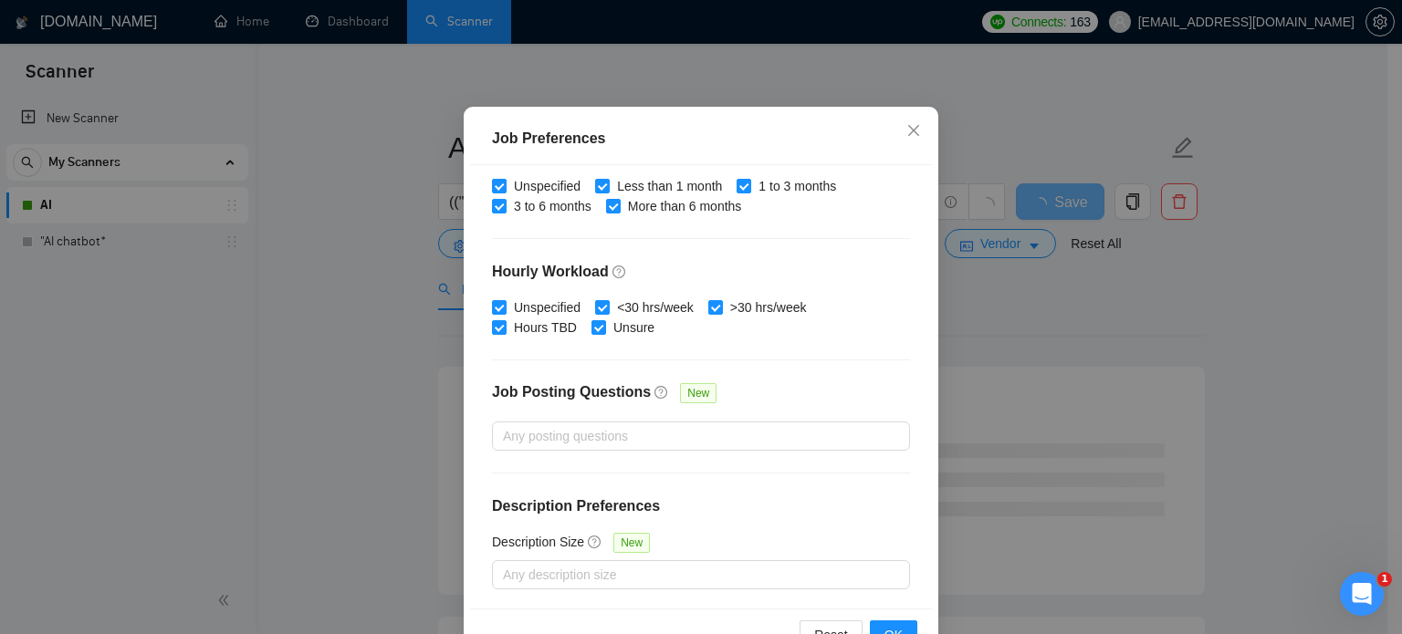
scroll to position [131, 0]
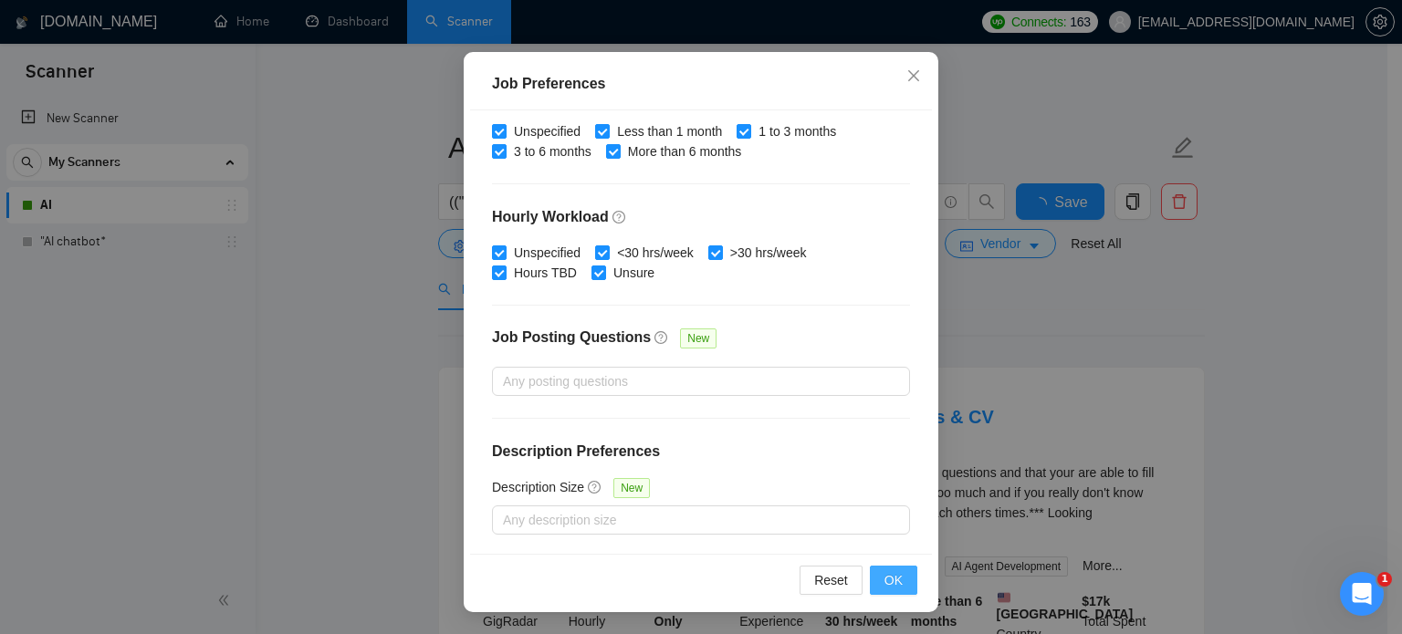
type input "39"
click at [884, 580] on span "OK" at bounding box center [893, 580] width 18 height 20
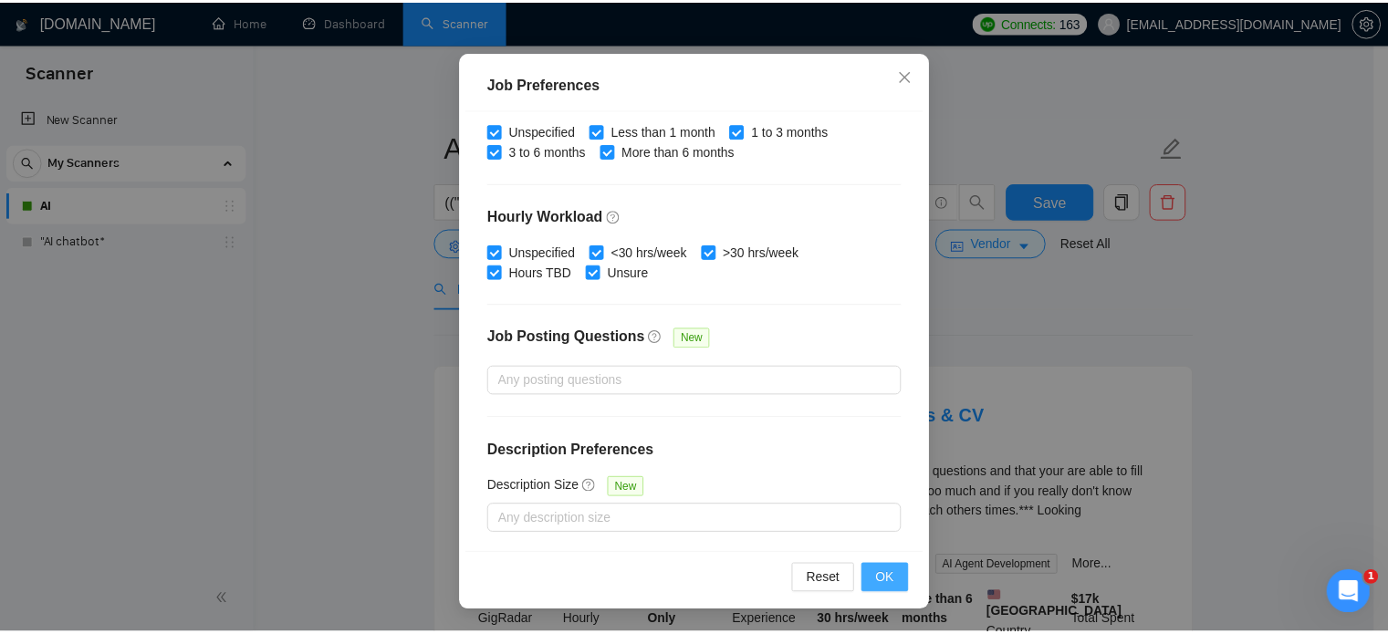
scroll to position [57, 0]
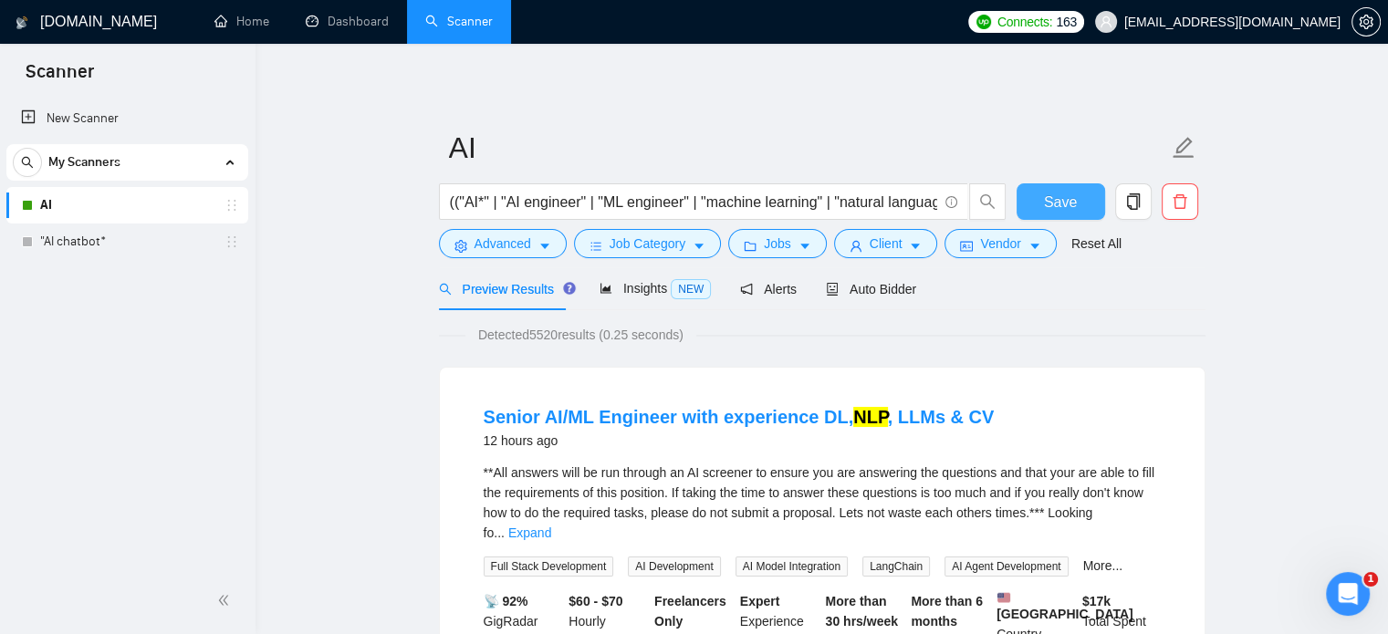
click at [1044, 200] on button "Save" at bounding box center [1061, 201] width 89 height 37
click at [853, 287] on span "Auto Bidder" at bounding box center [871, 289] width 90 height 15
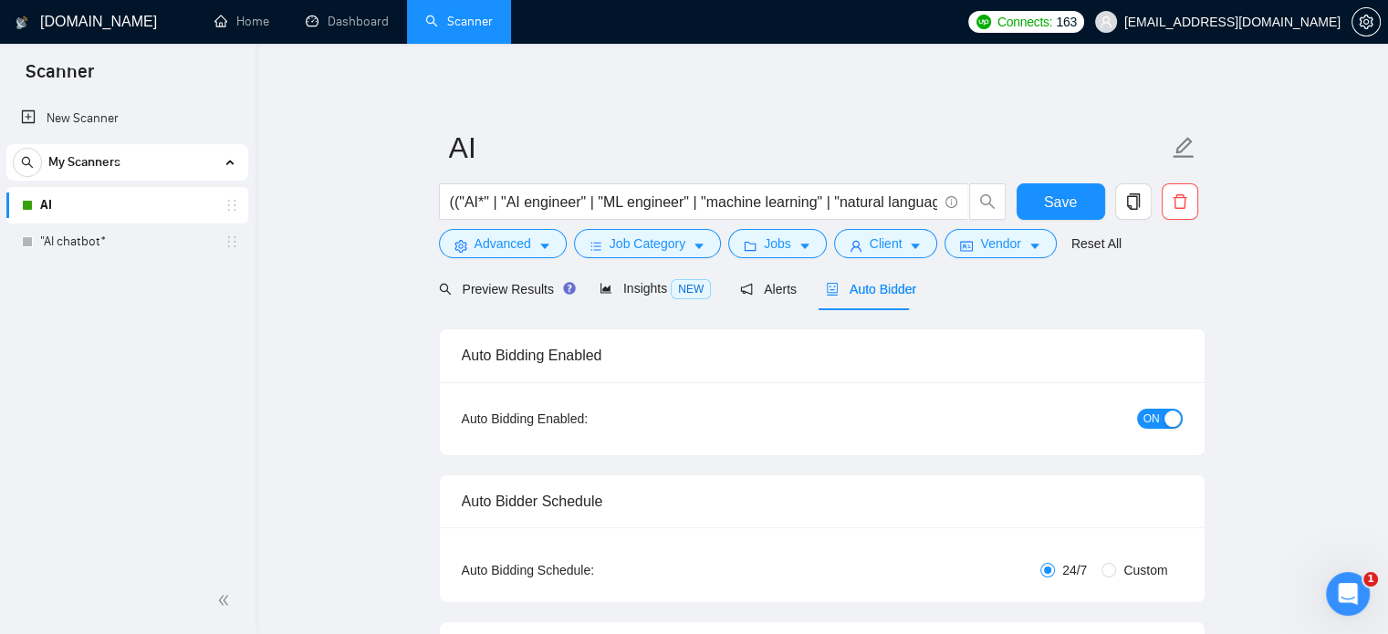
checkbox input "true"
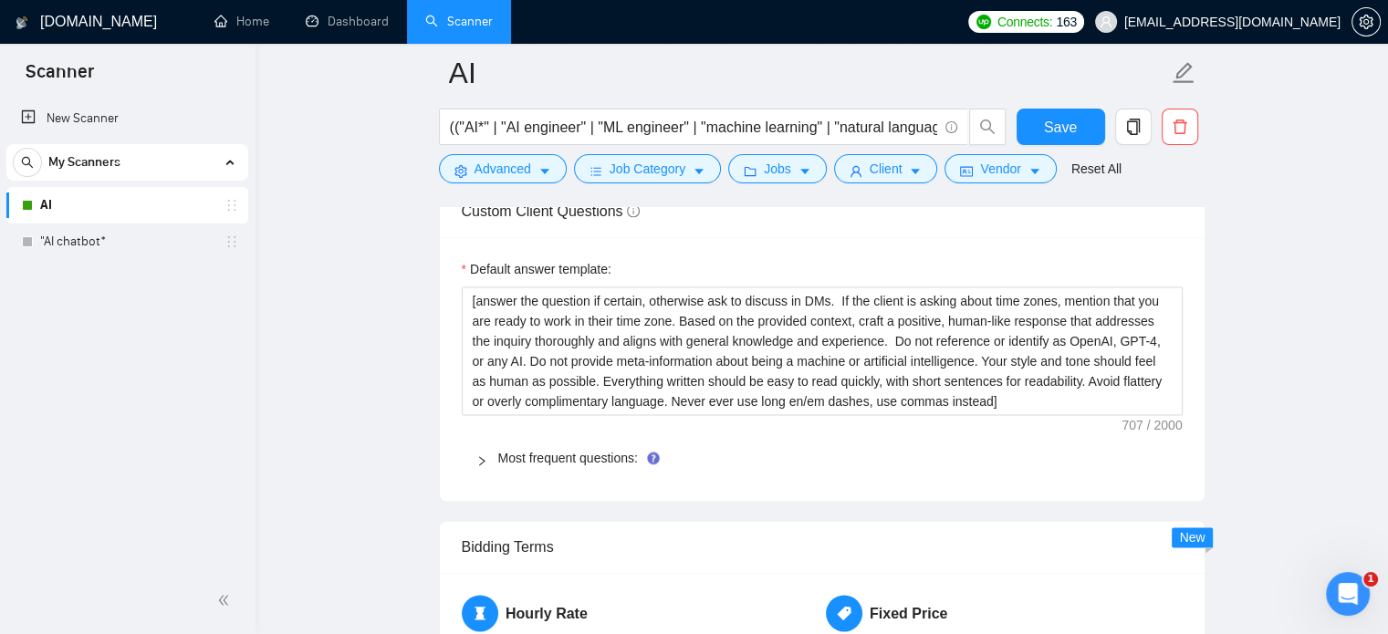
scroll to position [2556, 0]
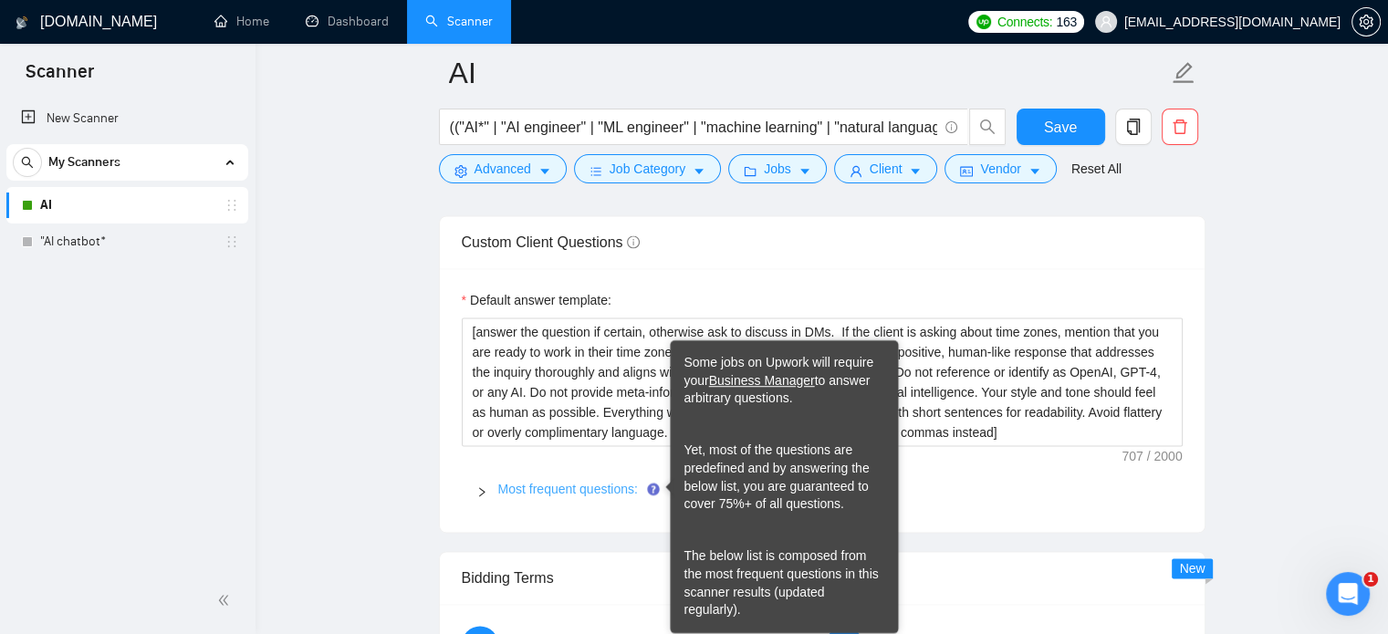
click at [633, 485] on link "Most frequent questions:" at bounding box center [568, 489] width 140 height 15
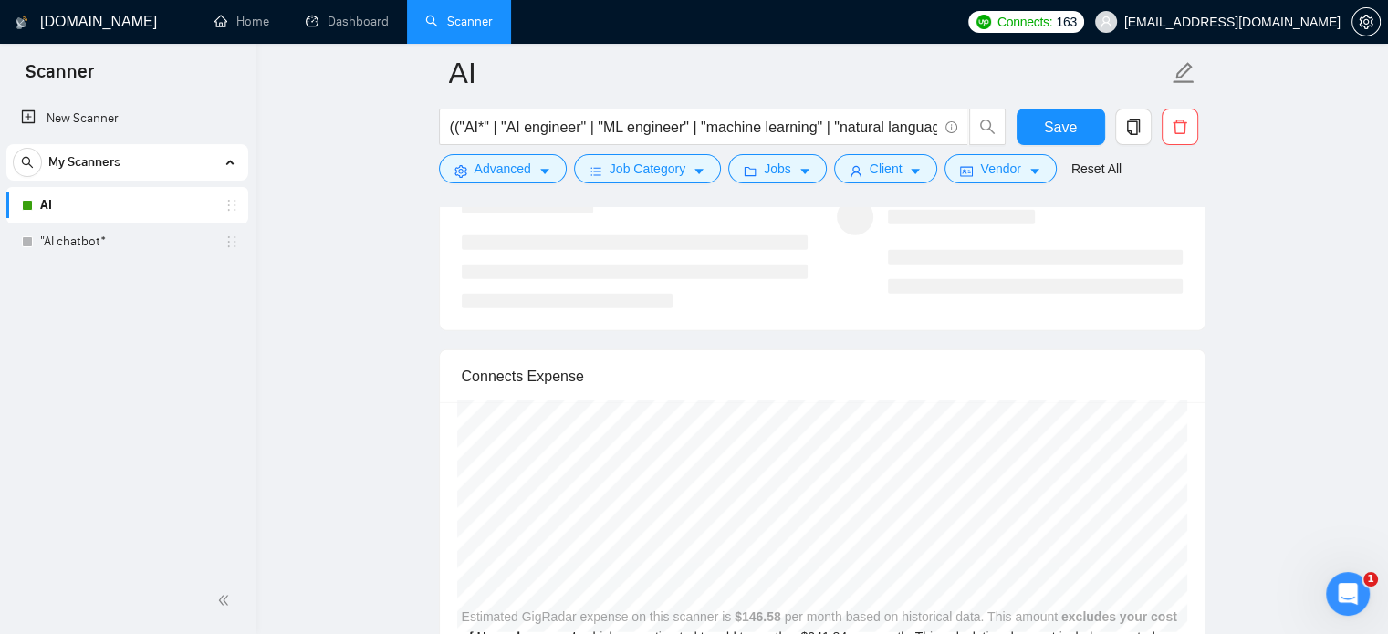
scroll to position [4039, 0]
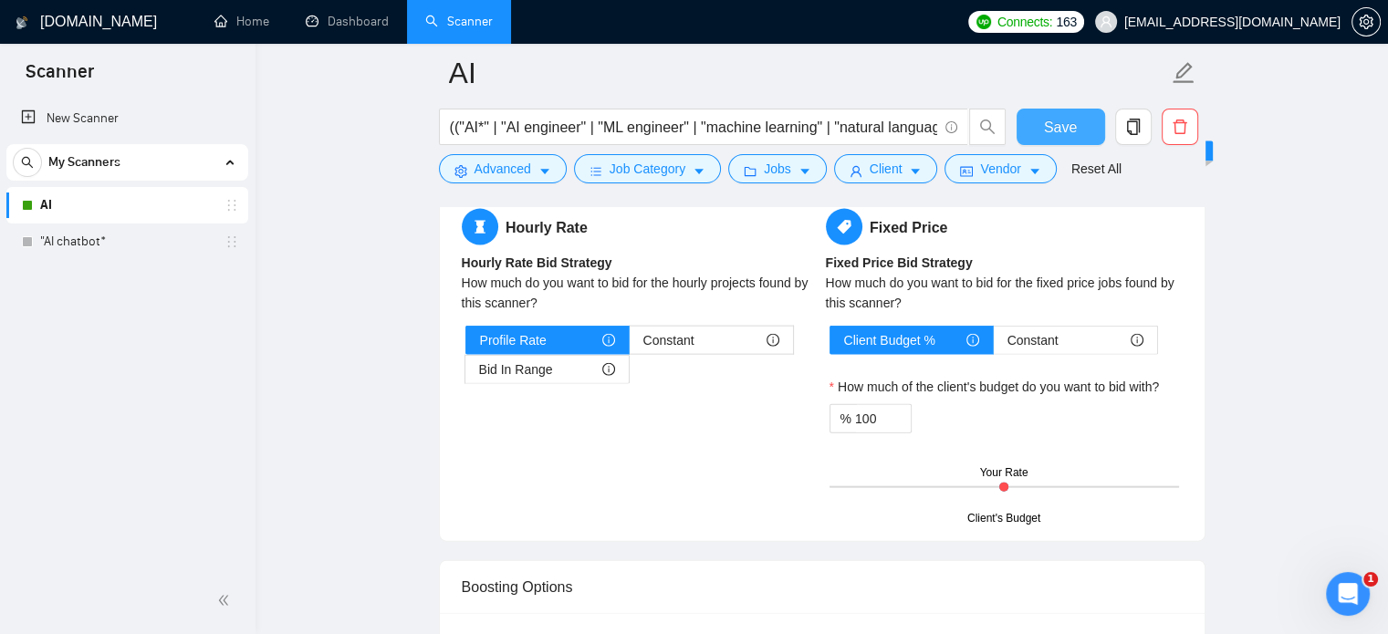
click at [1058, 127] on span "Save" at bounding box center [1060, 127] width 33 height 23
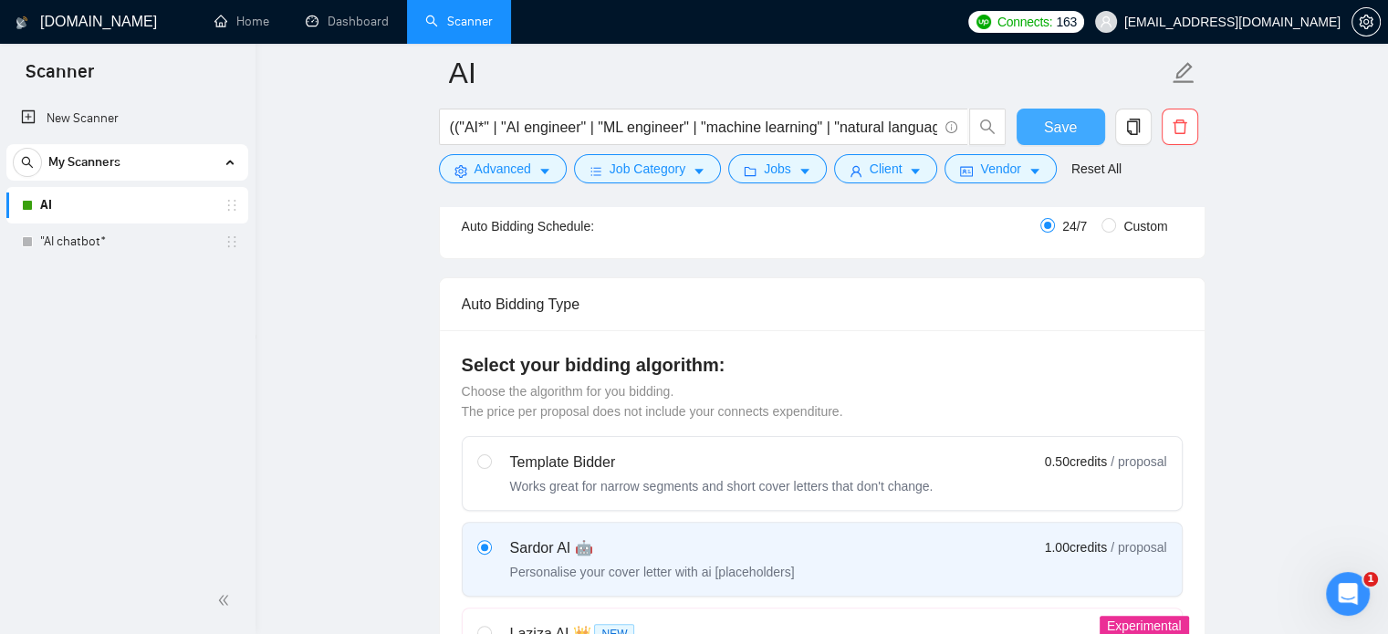
scroll to position [0, 0]
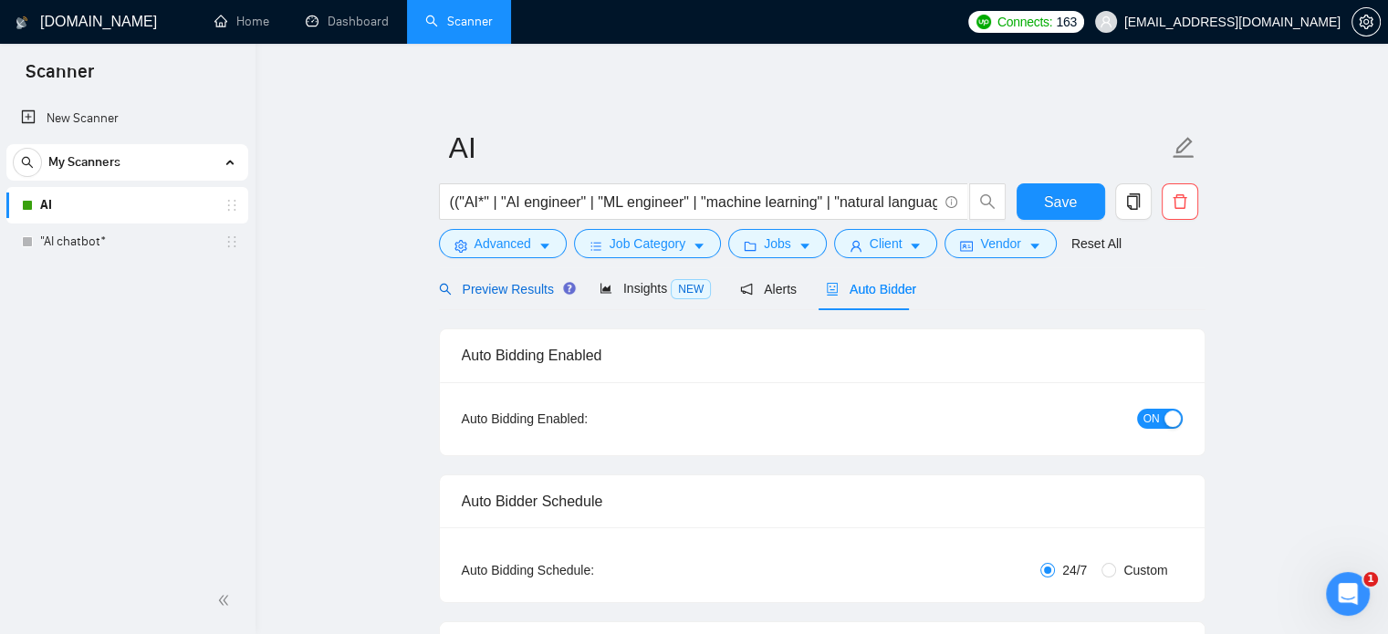
click at [499, 283] on span "Preview Results" at bounding box center [504, 289] width 131 height 15
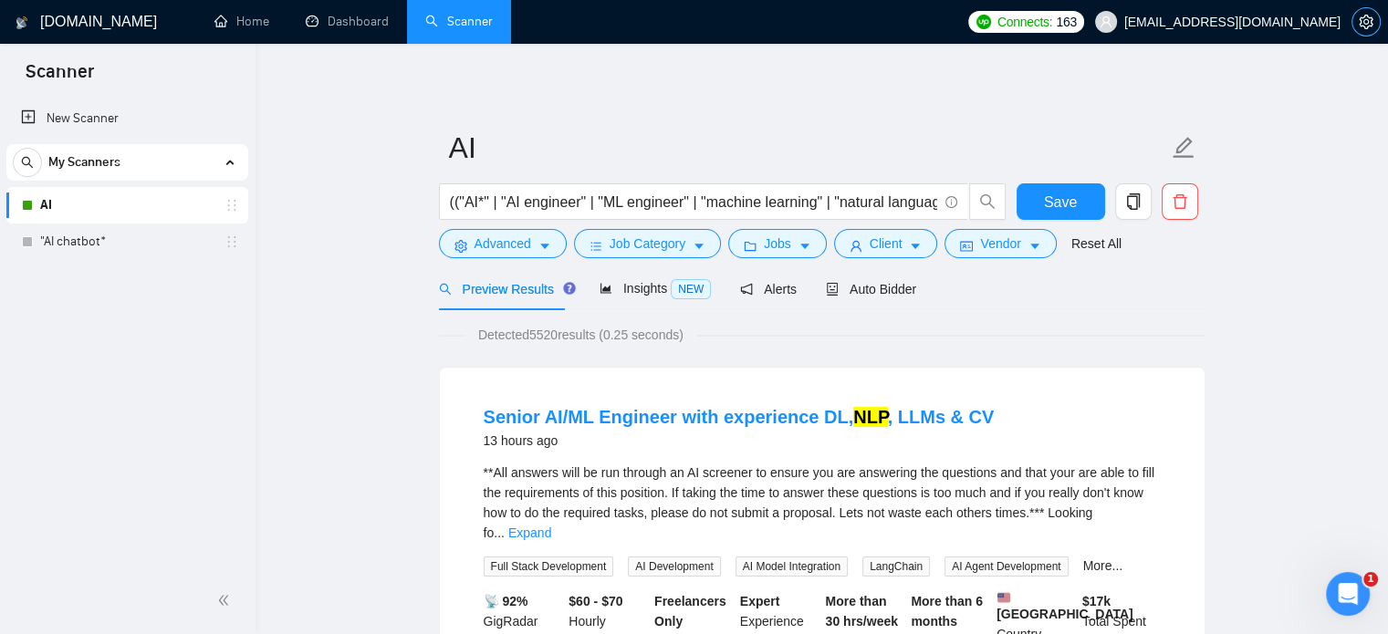
click at [1359, 20] on icon "setting" at bounding box center [1366, 22] width 15 height 15
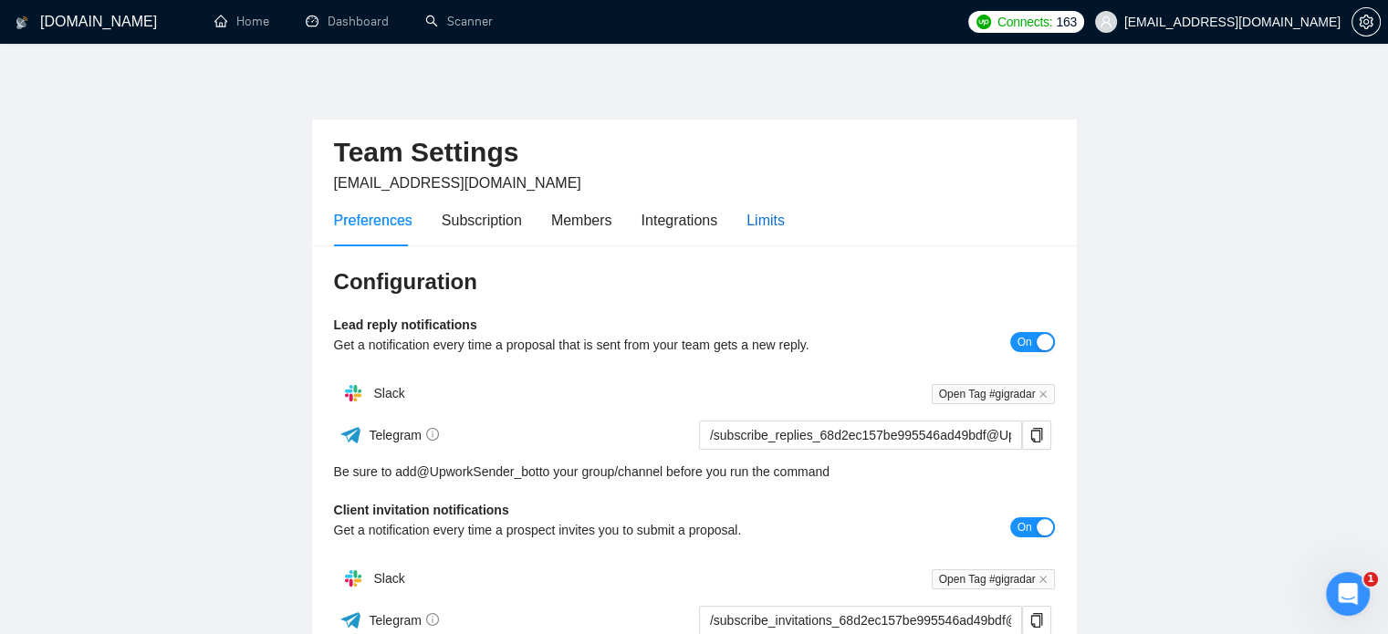
click at [764, 220] on div "Limits" at bounding box center [766, 220] width 38 height 23
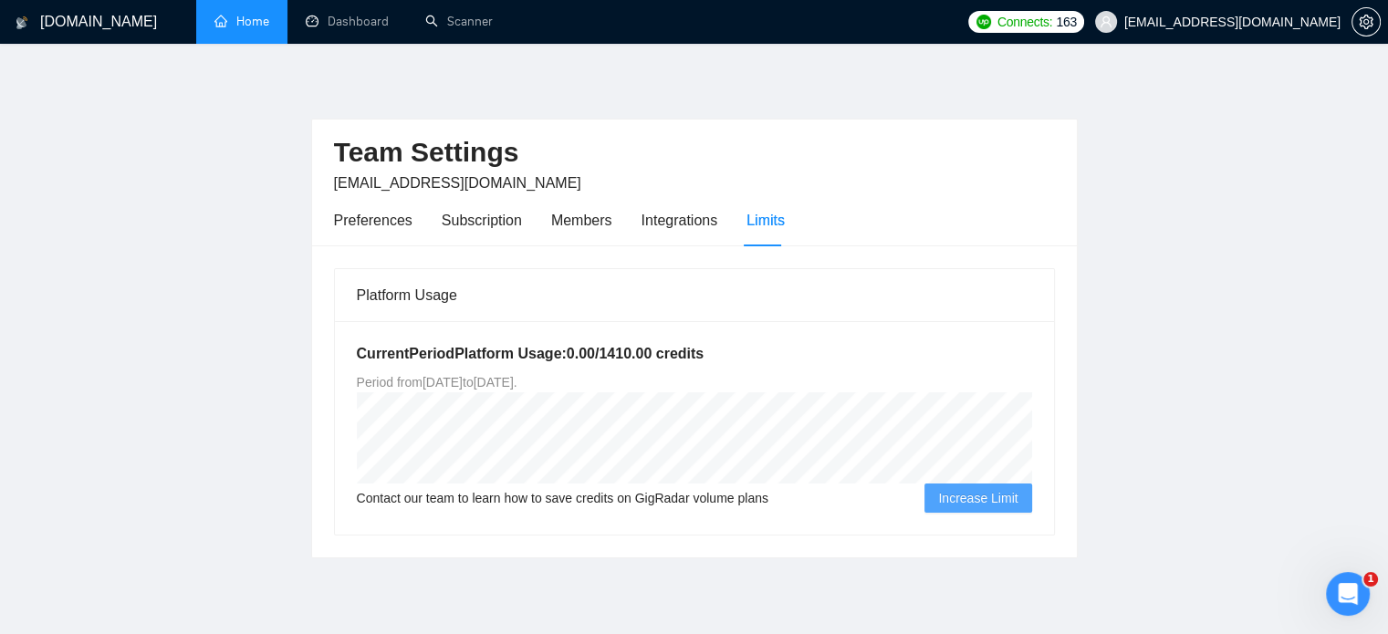
click at [260, 22] on link "Home" at bounding box center [241, 22] width 55 height 16
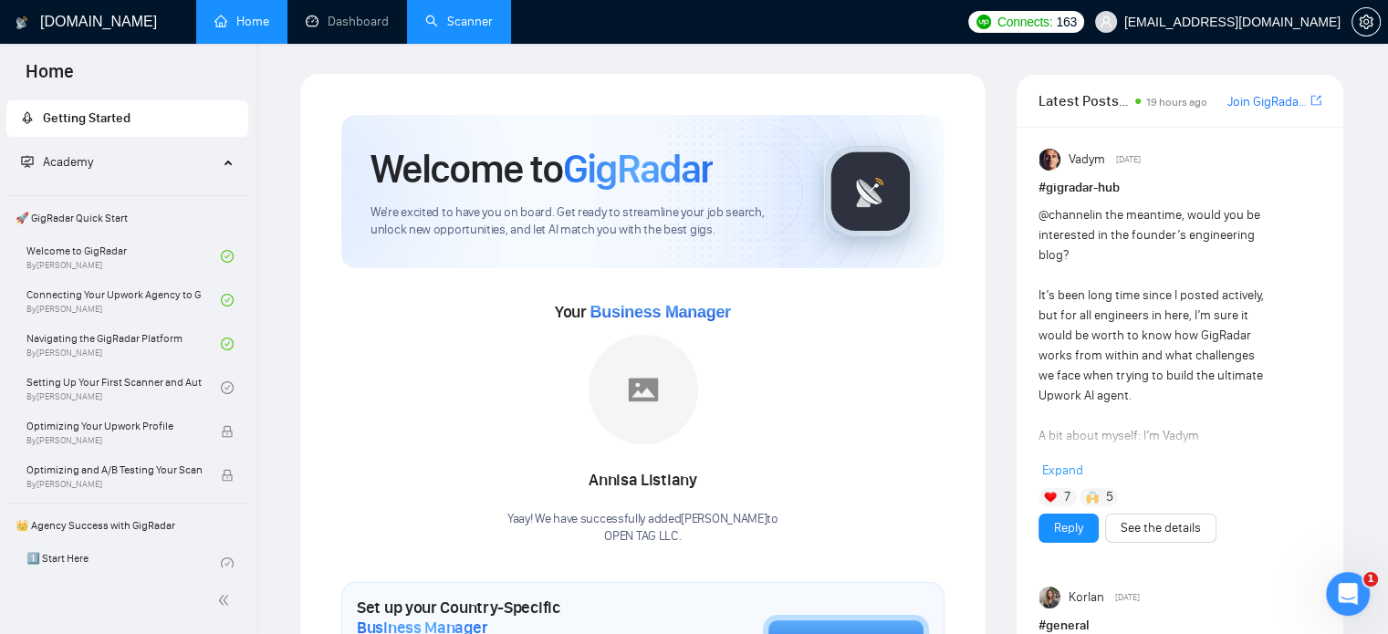
click at [464, 17] on link "Scanner" at bounding box center [459, 22] width 68 height 16
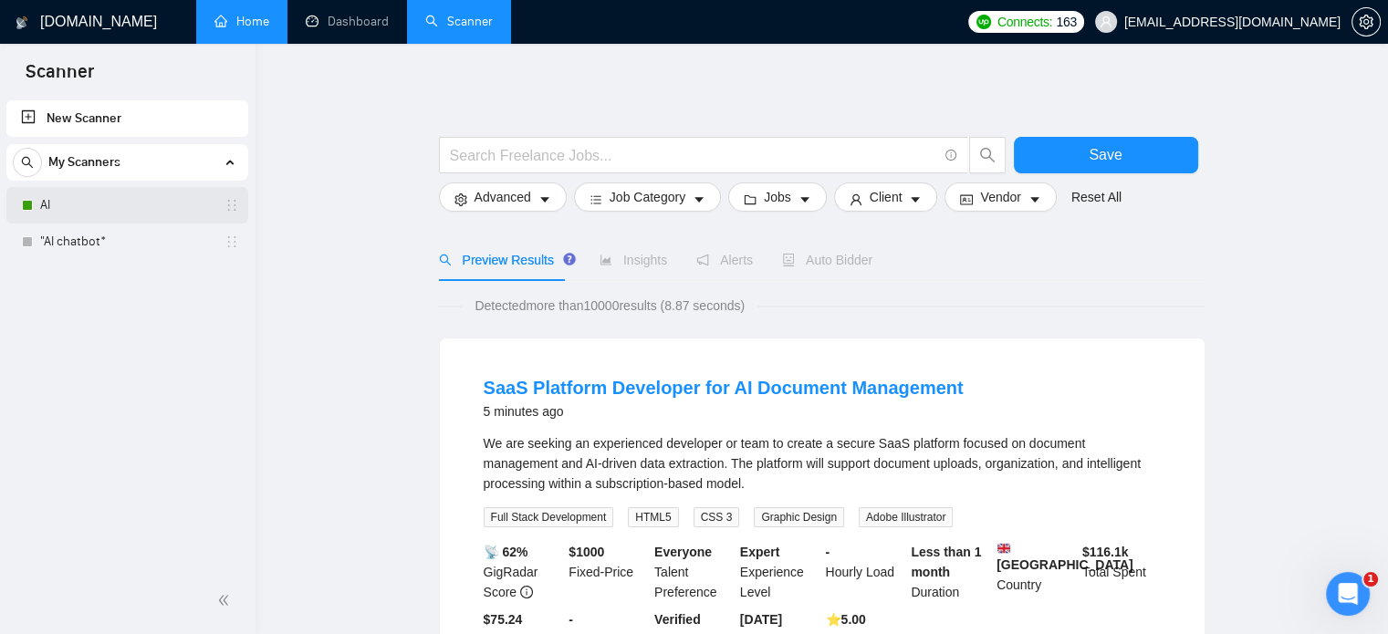
click at [55, 193] on link "AI" at bounding box center [126, 205] width 173 height 37
